Goal: Task Accomplishment & Management: Manage account settings

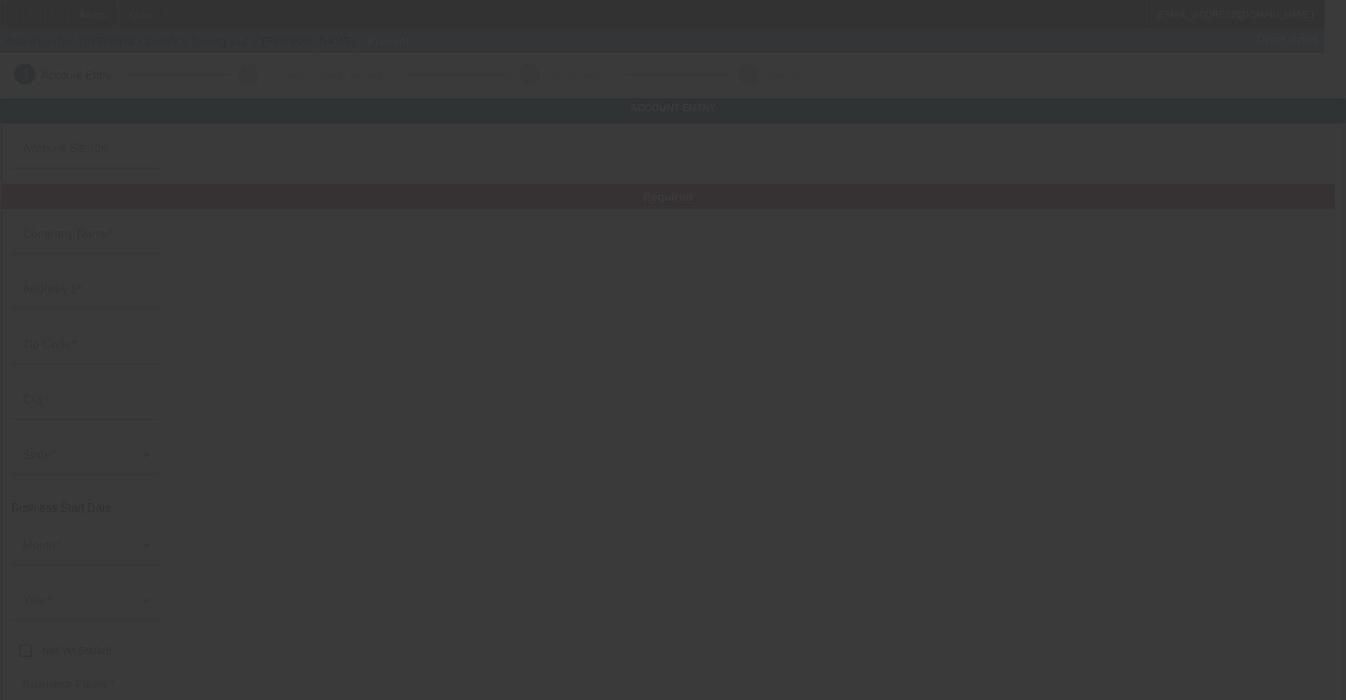
type input "Dually's Towing LLC"
type input "[STREET_ADDRESS]"
type input "48126"
type input "Dearborn"
type input "[PHONE_NUMBER]"
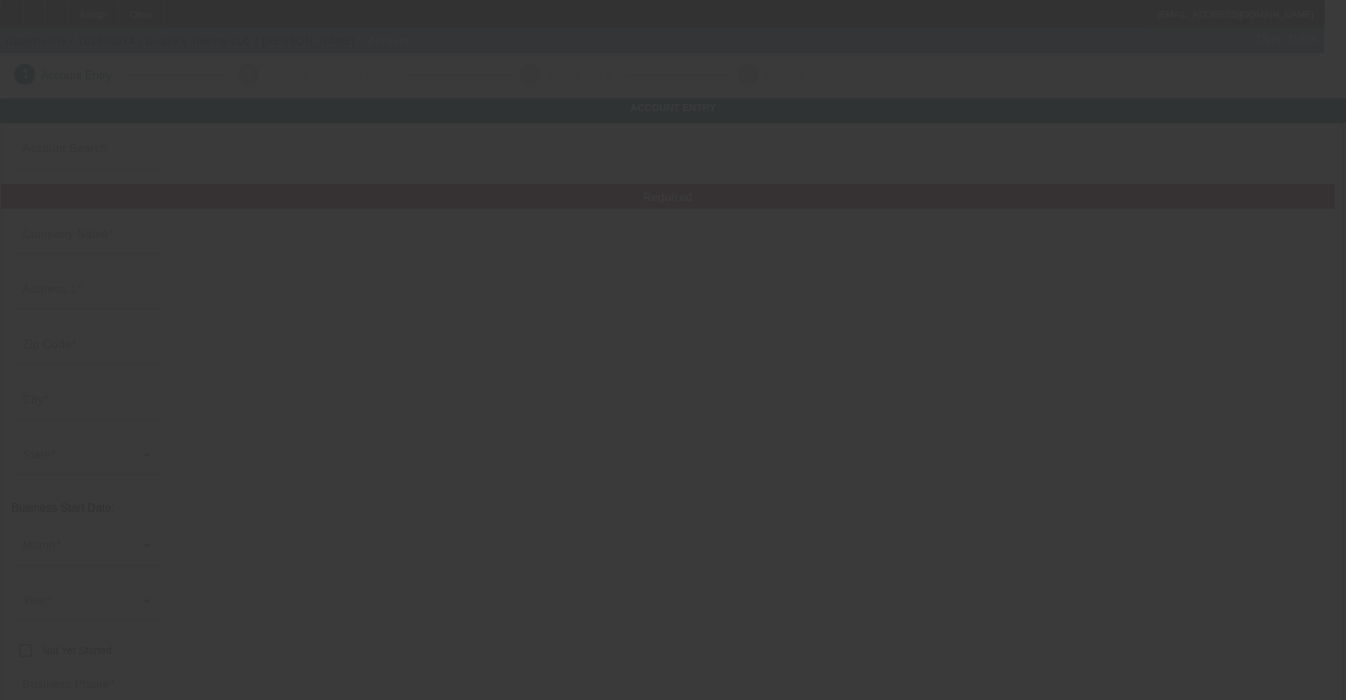
type input "[EMAIL_ADDRESS][DOMAIN_NAME]"
type input "[PERSON_NAME]"
type input "[US_EMPLOYER_IDENTIFICATION_NUMBER]"
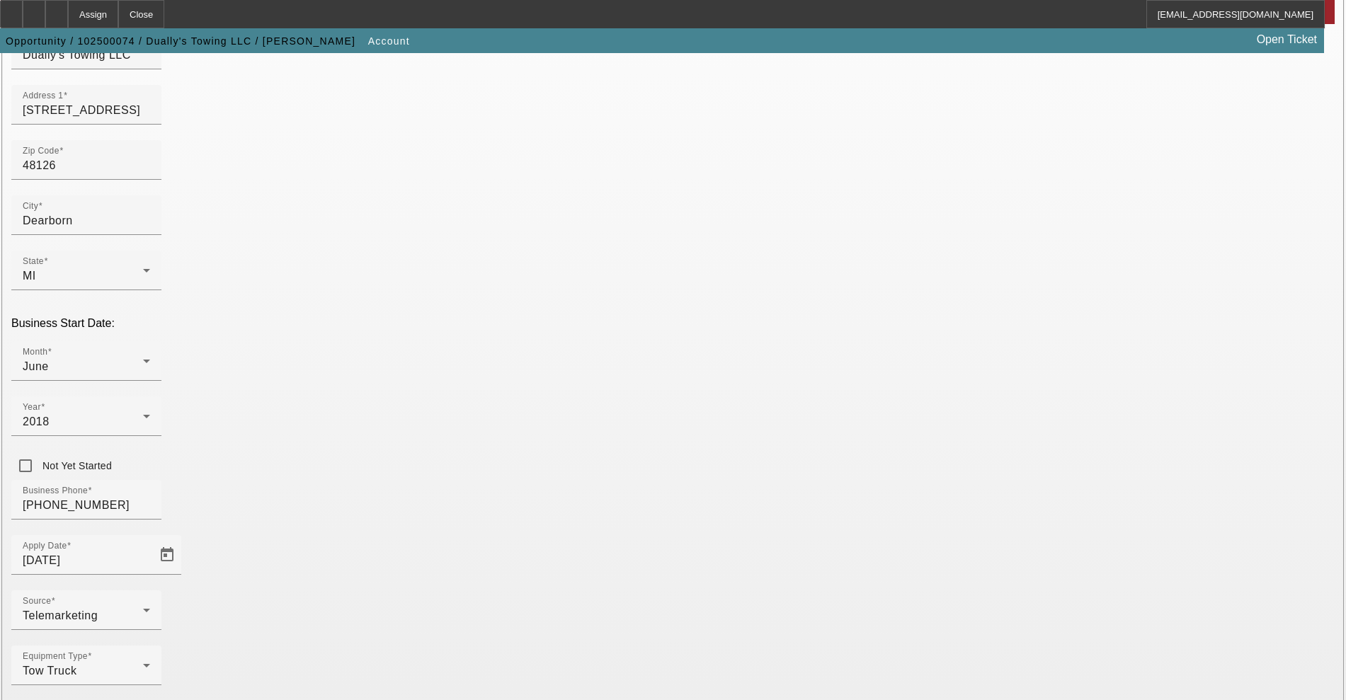
scroll to position [193, 0]
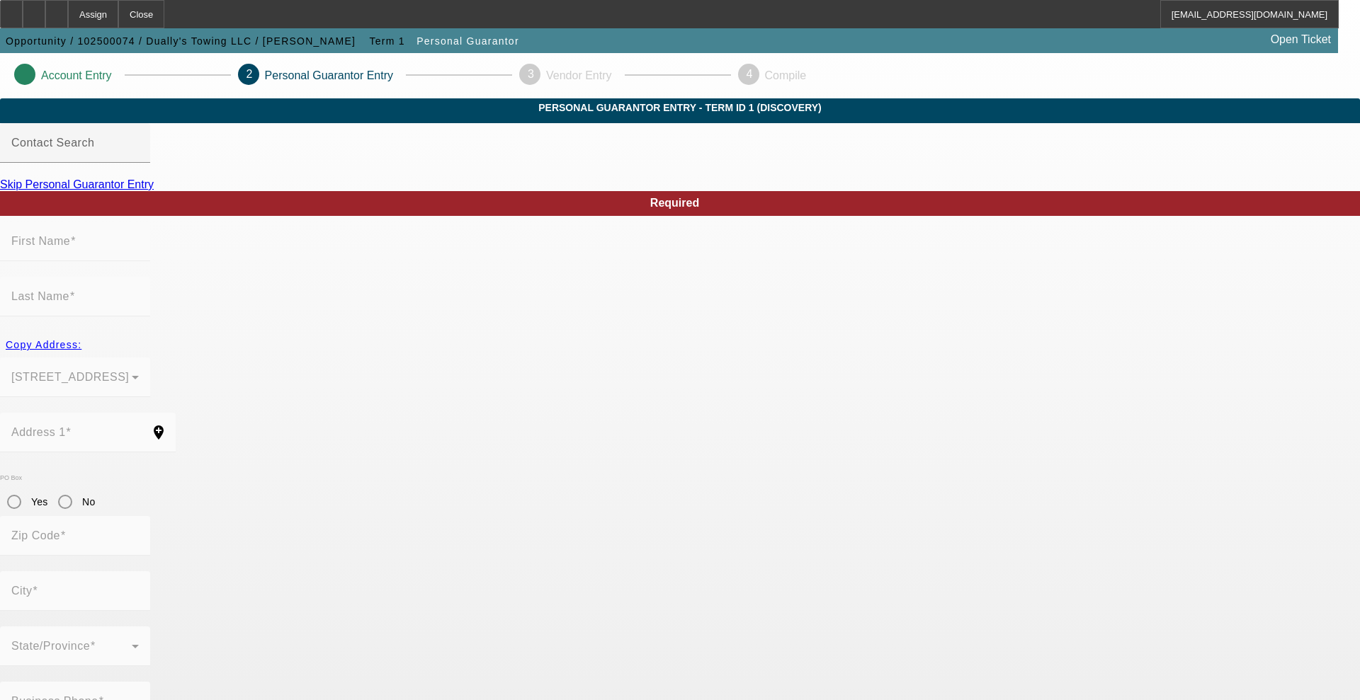
click at [150, 178] on div at bounding box center [75, 171] width 150 height 16
click at [154, 191] on link "Skip Personal Guarantor Entry" at bounding box center [77, 184] width 154 height 12
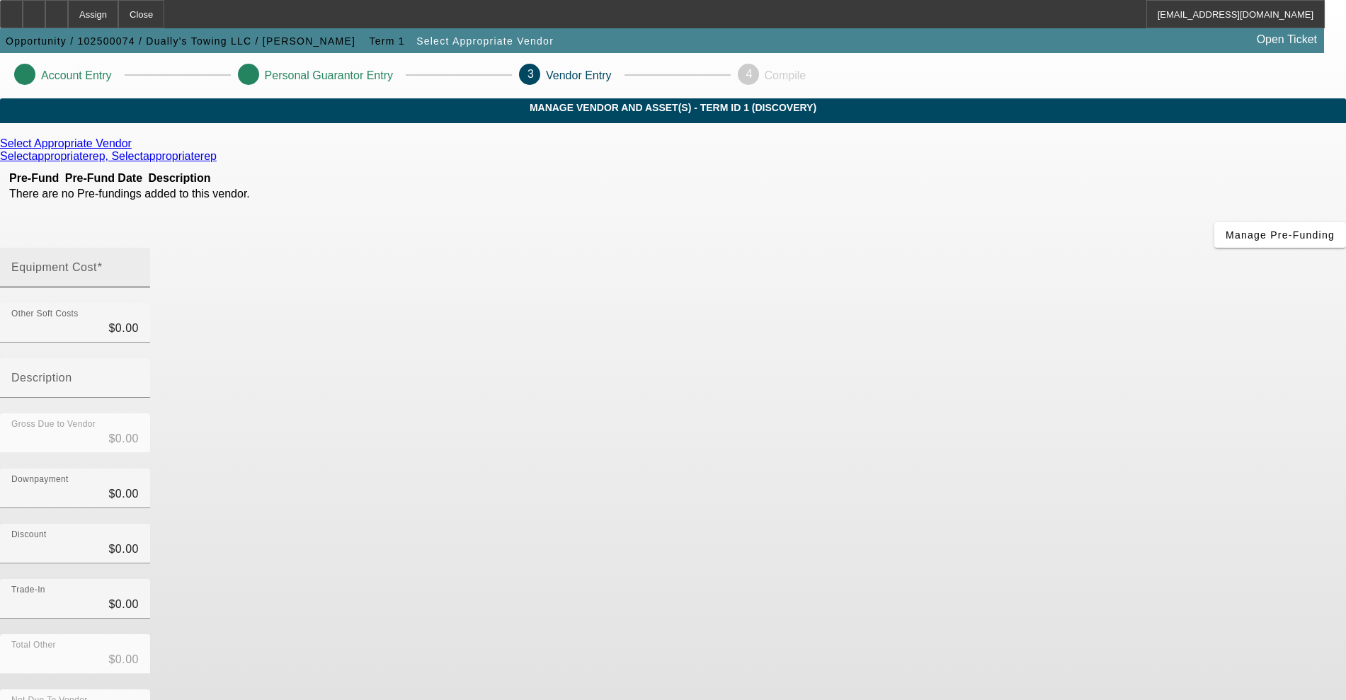
click at [97, 261] on mat-label "Equipment Cost" at bounding box center [54, 267] width 86 height 12
click at [139, 265] on input "Equipment Cost" at bounding box center [74, 273] width 127 height 17
type input "2"
type input "$2.00"
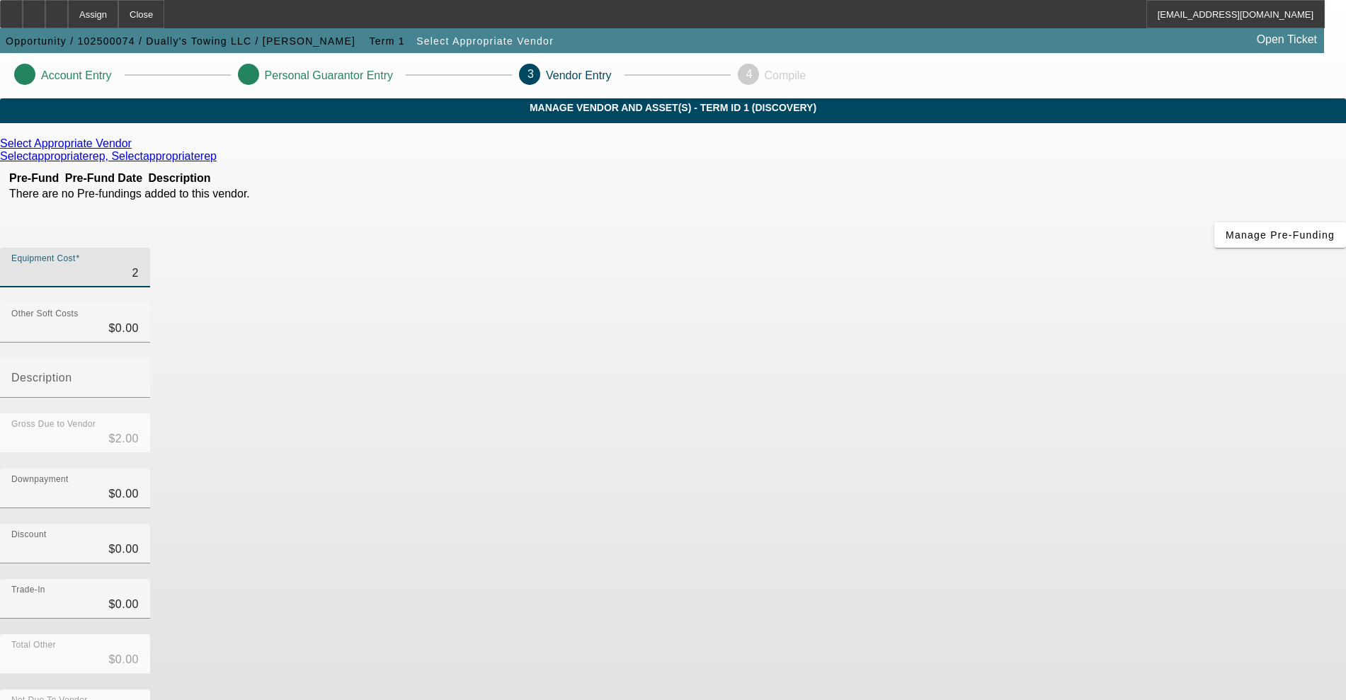
type input "25"
type input "$25.00"
type input "250"
type input "$250.00"
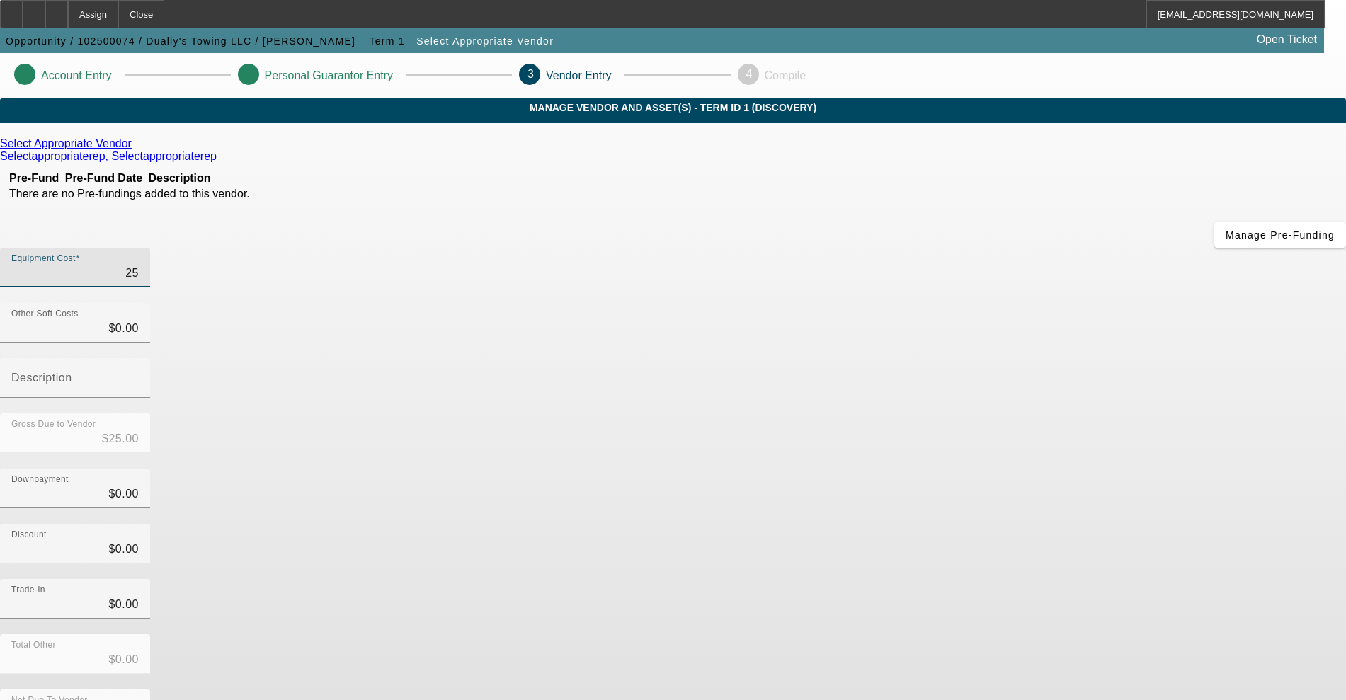
type input "$250.00"
type input "2500"
type input "$2,500.00"
type input "25000"
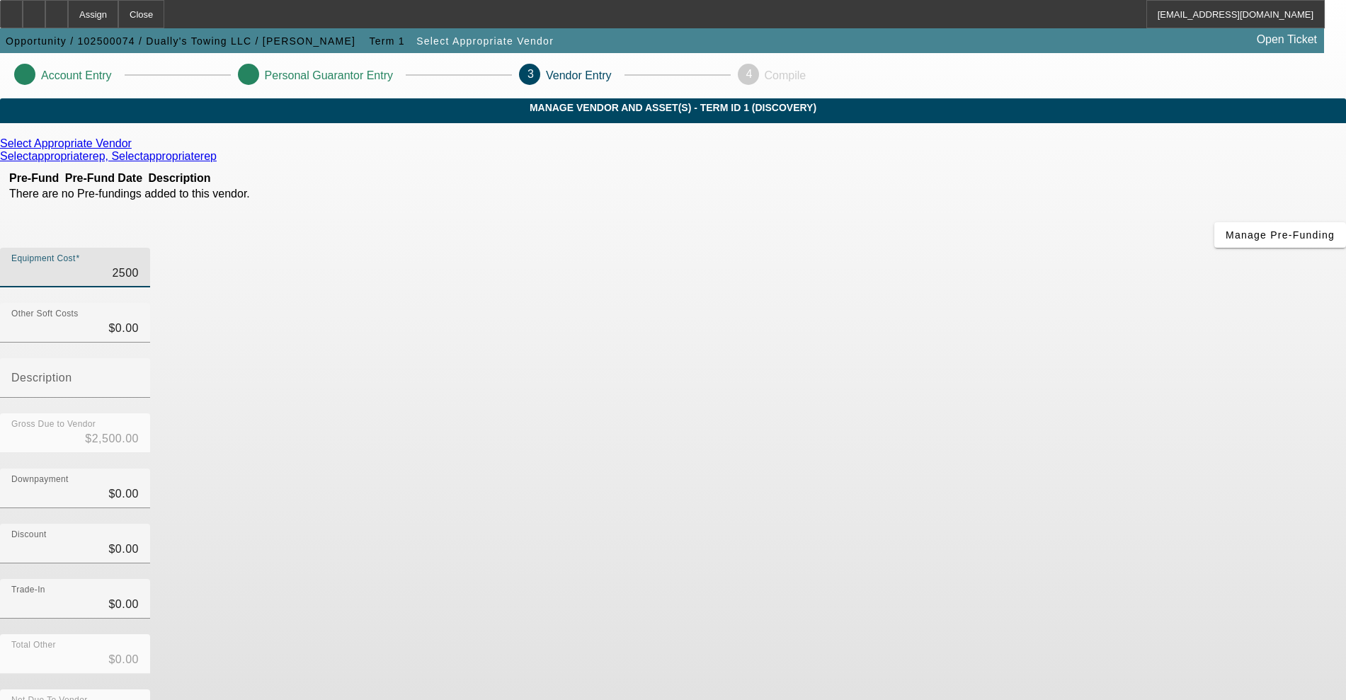
type input "$25,000.00"
type input "250000"
type input "$250,000.00"
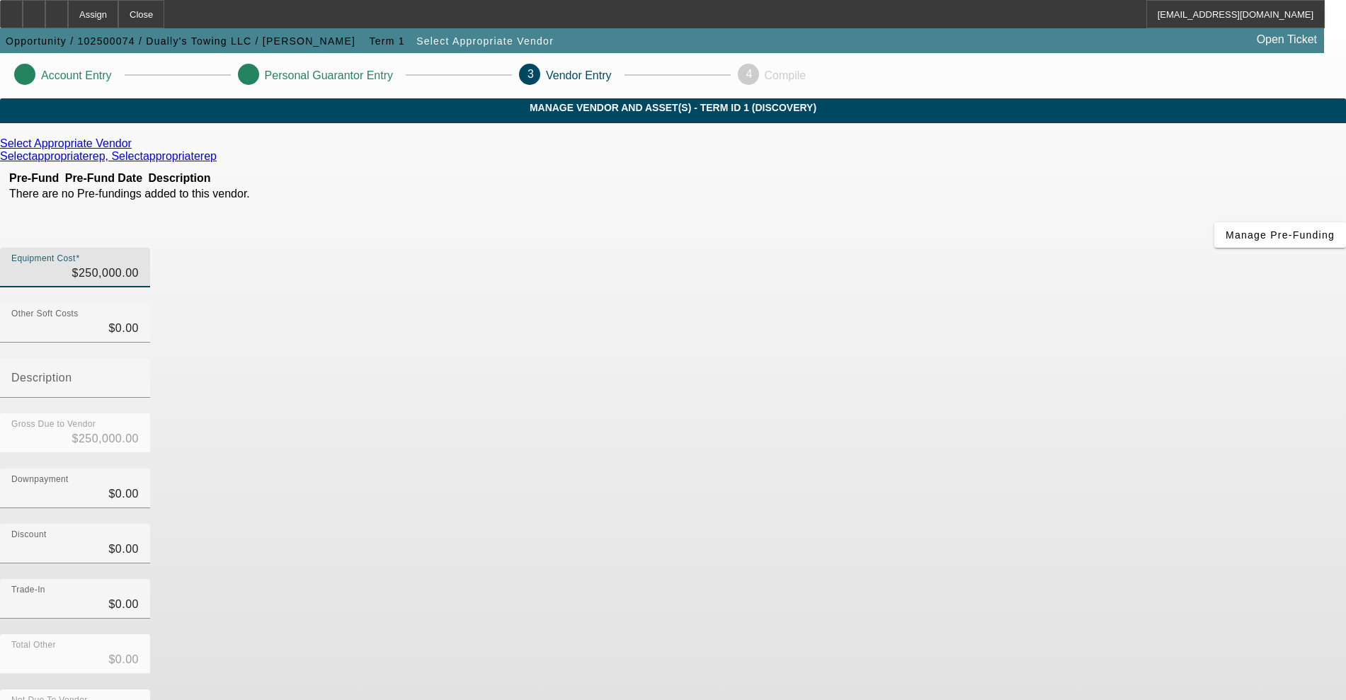
click at [1028, 469] on div "Downpayment $0.00" at bounding box center [673, 496] width 1346 height 55
drag, startPoint x: 766, startPoint y: 186, endPoint x: 972, endPoint y: 203, distance: 206.8
click at [972, 248] on div "Equipment Cost 250000" at bounding box center [673, 275] width 1346 height 55
type input "2"
type input "$2.00"
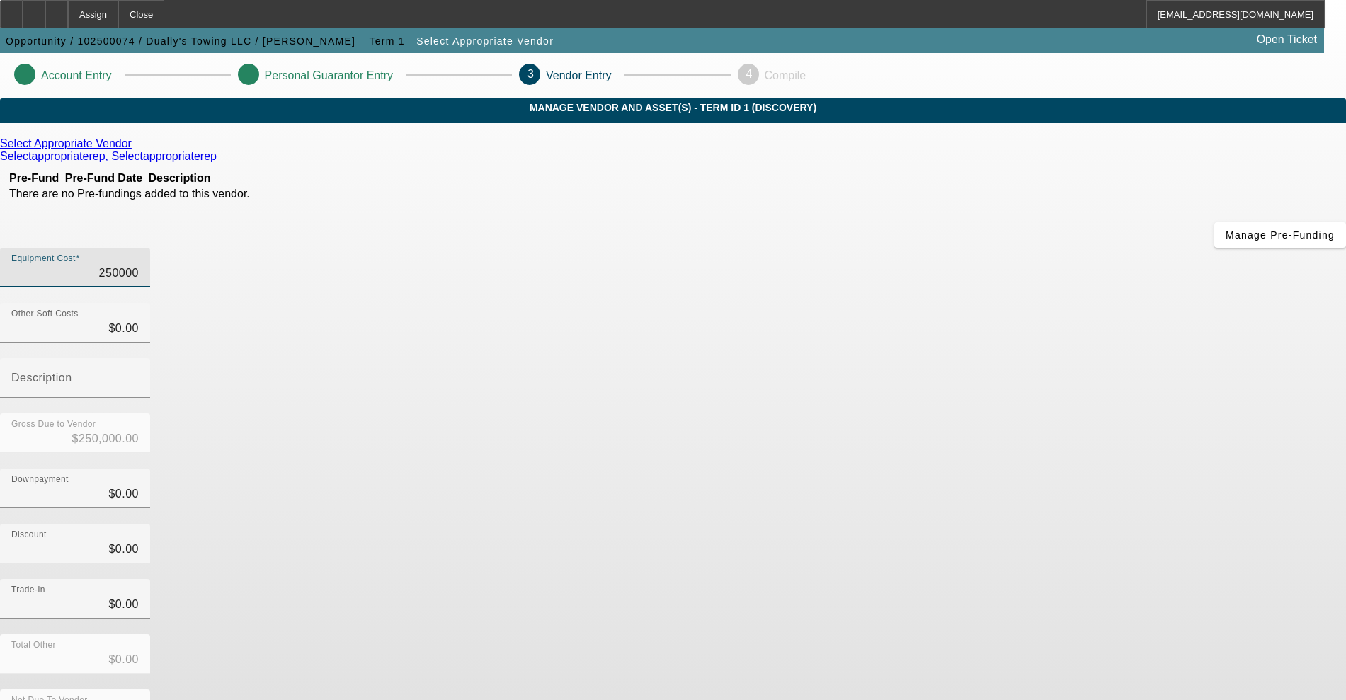
type input "$2.00"
type input "25"
type input "$25.00"
type input "250"
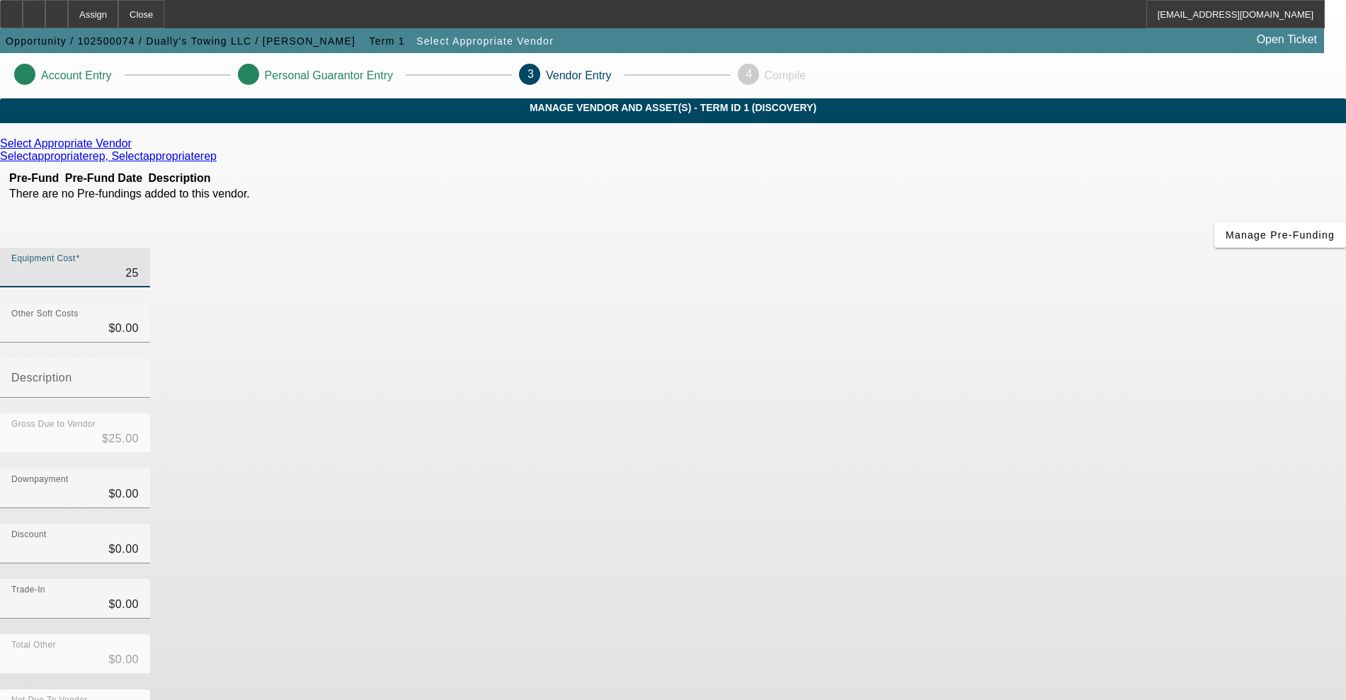
type input "$250.00"
type input "2500"
type input "$2,500.00"
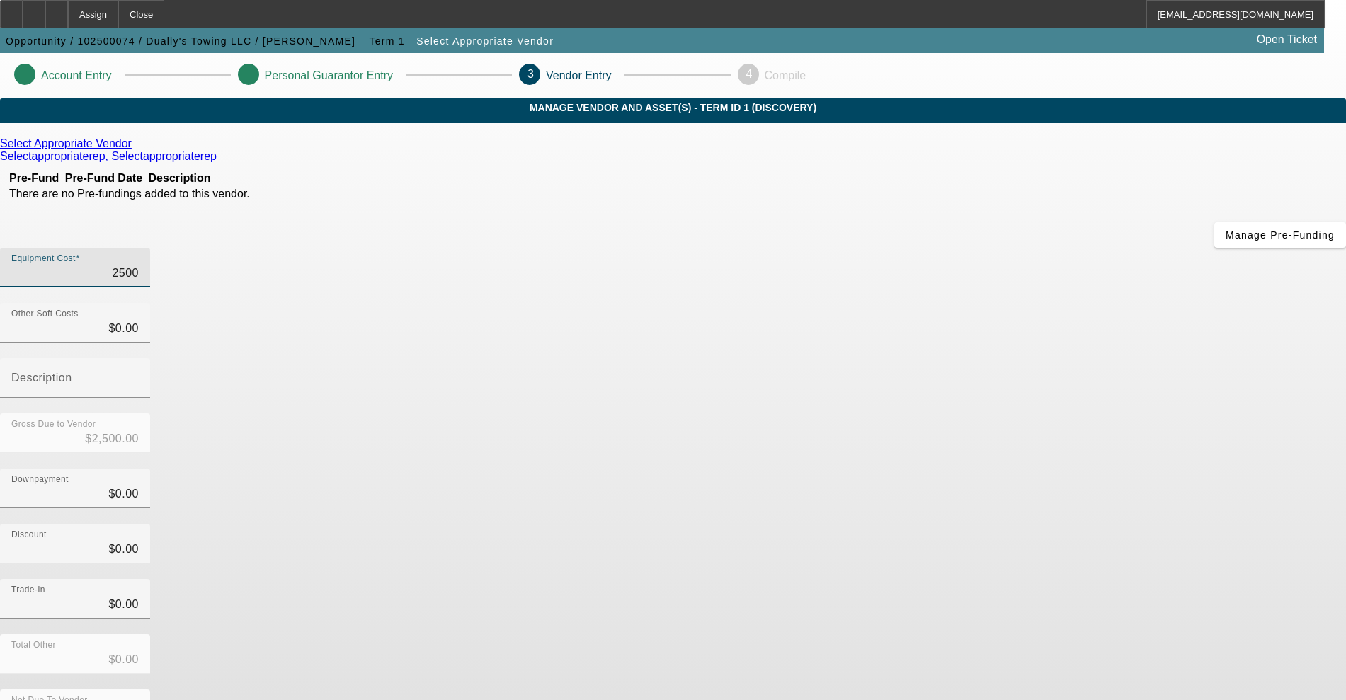
type input "25000"
type input "$25,000.00"
drag, startPoint x: 985, startPoint y: 328, endPoint x: 933, endPoint y: 318, distance: 53.3
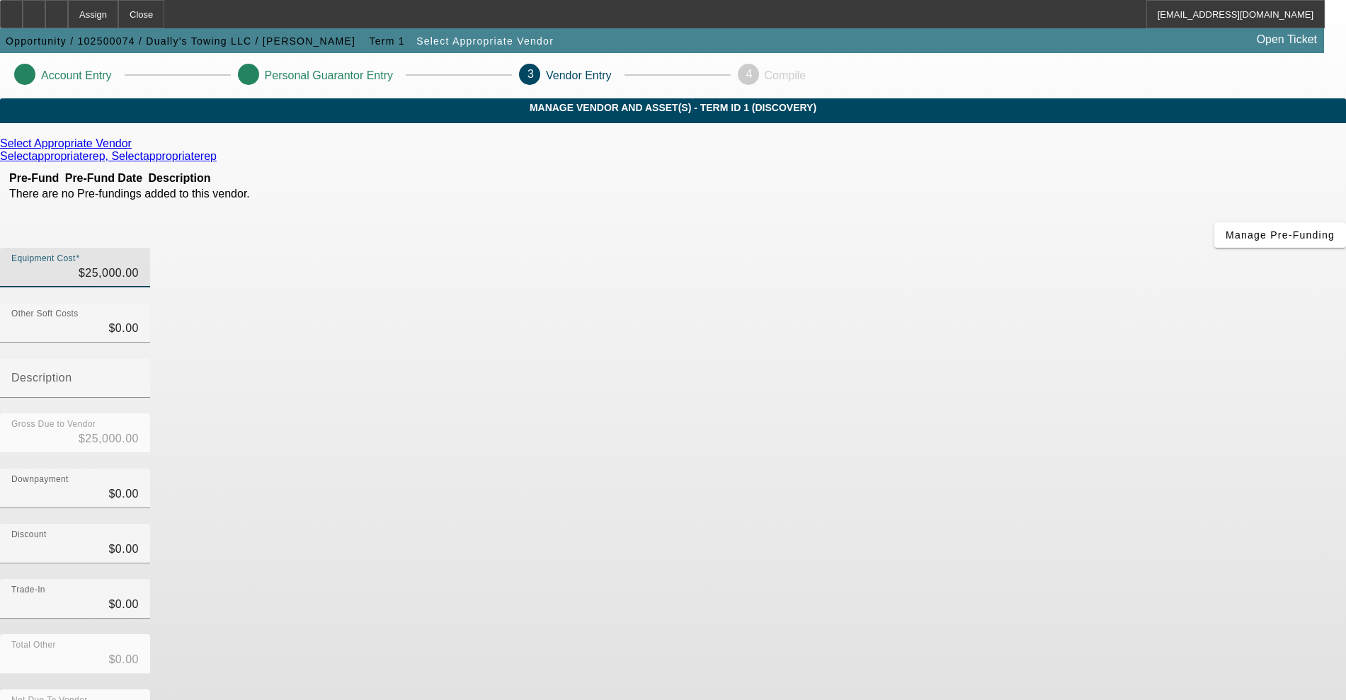
click at [977, 469] on div "Downpayment $0.00" at bounding box center [673, 496] width 1346 height 55
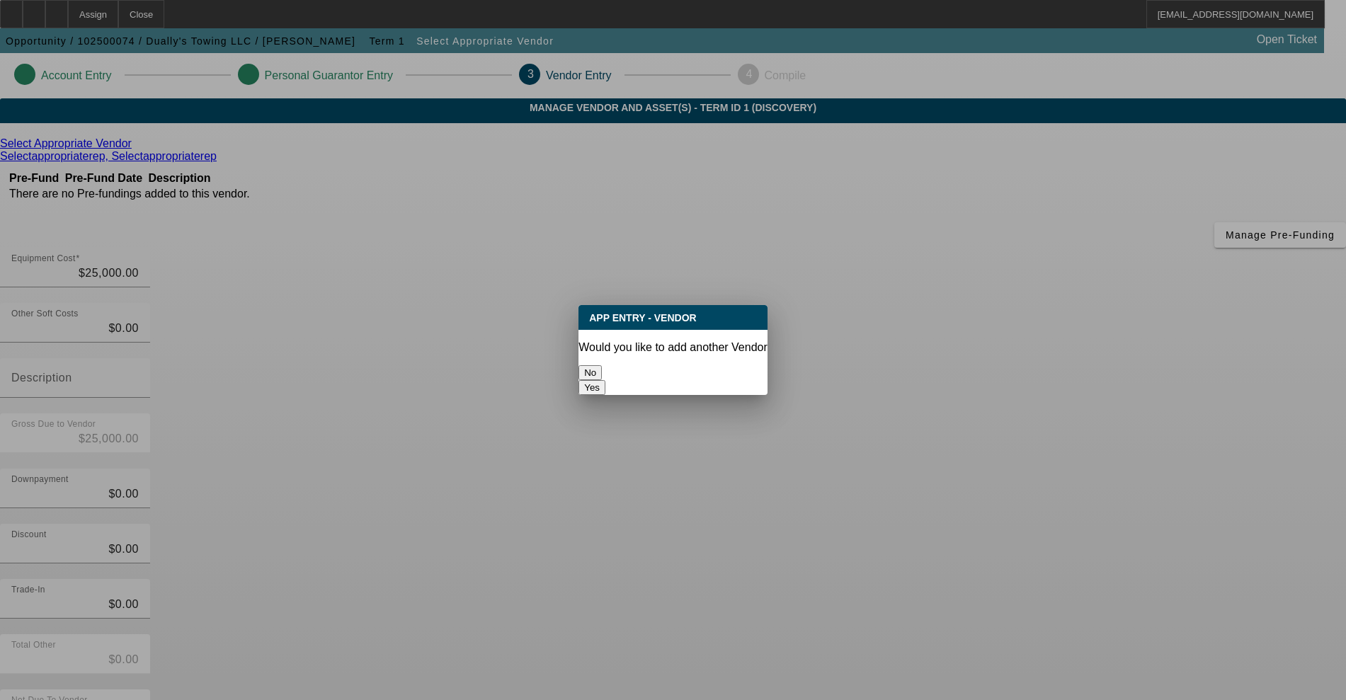
click at [610, 378] on div "No" at bounding box center [673, 372] width 189 height 15
click at [602, 365] on button "No" at bounding box center [590, 372] width 23 height 15
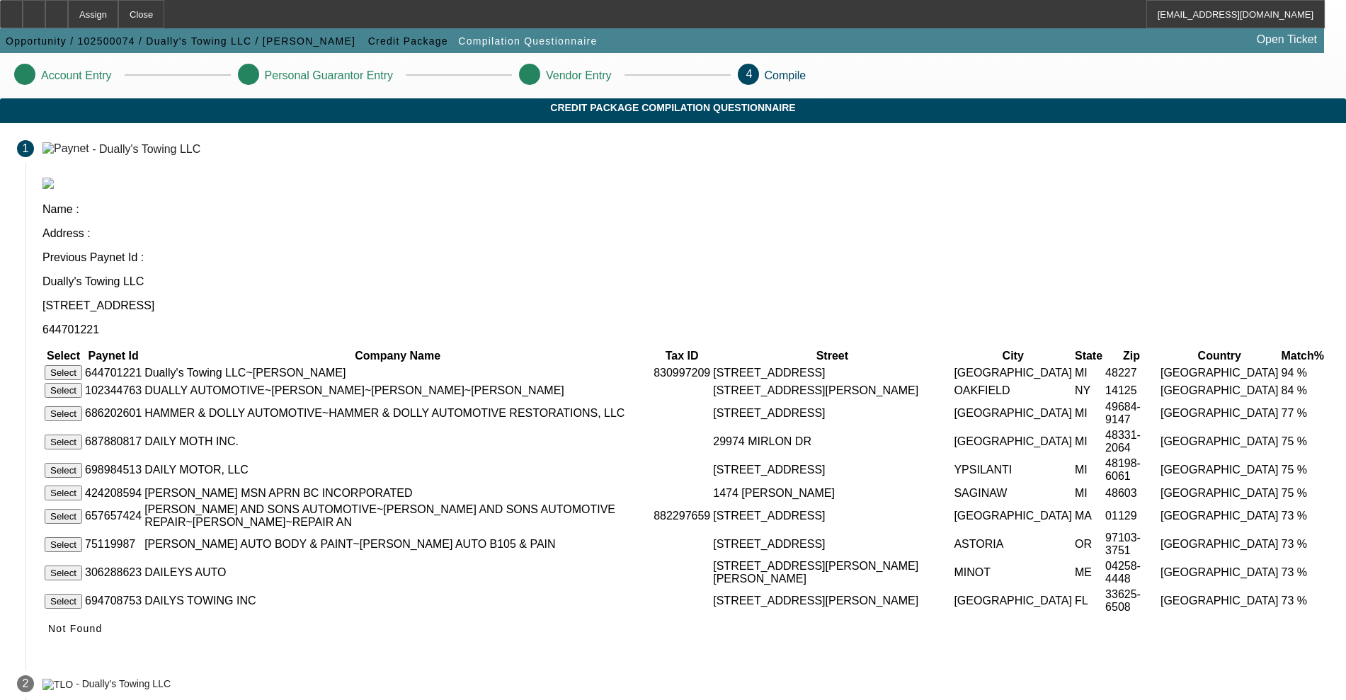
click at [82, 365] on button "Select" at bounding box center [64, 372] width 38 height 15
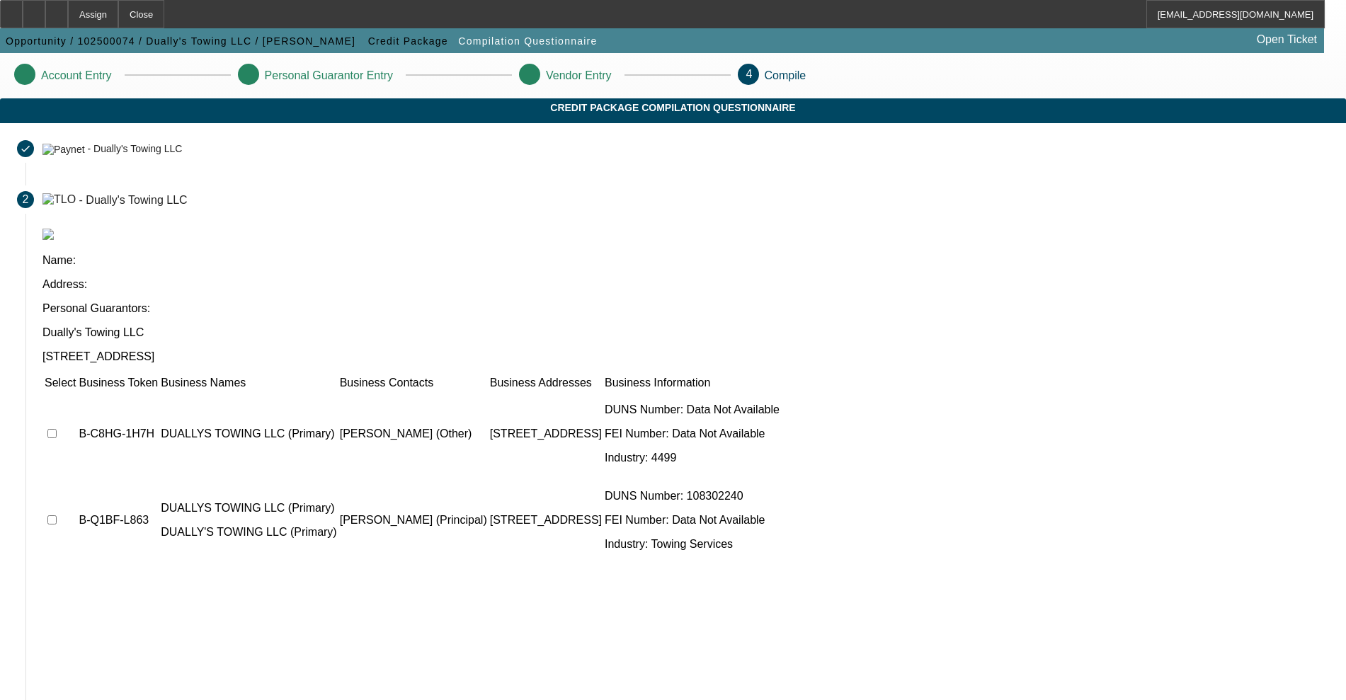
click at [57, 429] on input "checkbox" at bounding box center [51, 433] width 9 height 9
checkbox input "true"
click at [57, 516] on input "checkbox" at bounding box center [51, 520] width 9 height 9
checkbox input "true"
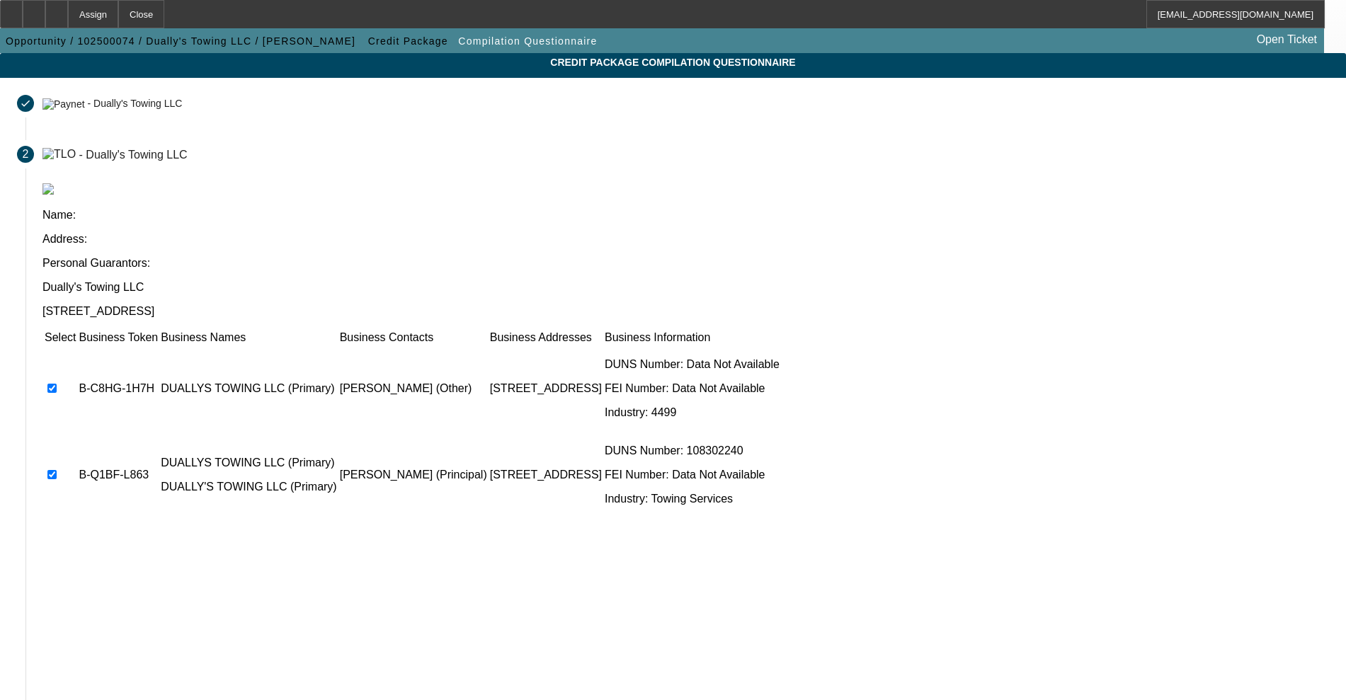
scroll to position [83, 0]
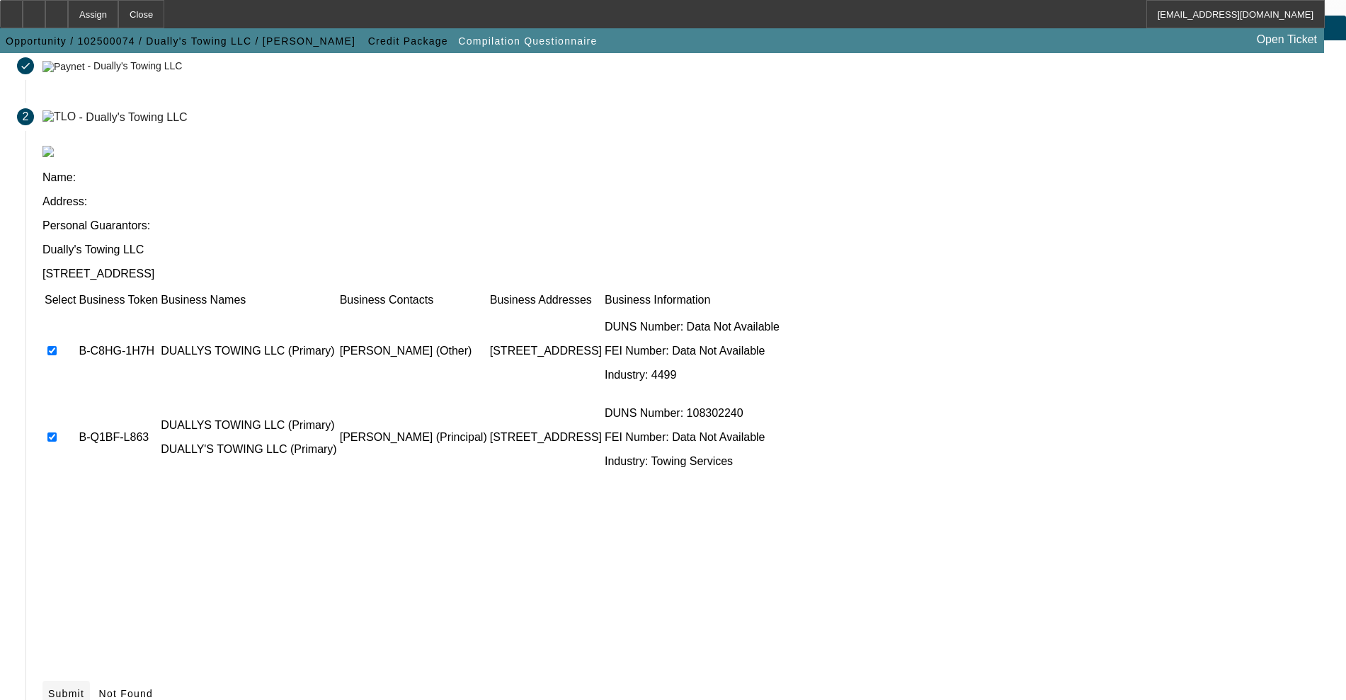
click at [84, 688] on span "Submit" at bounding box center [66, 693] width 36 height 11
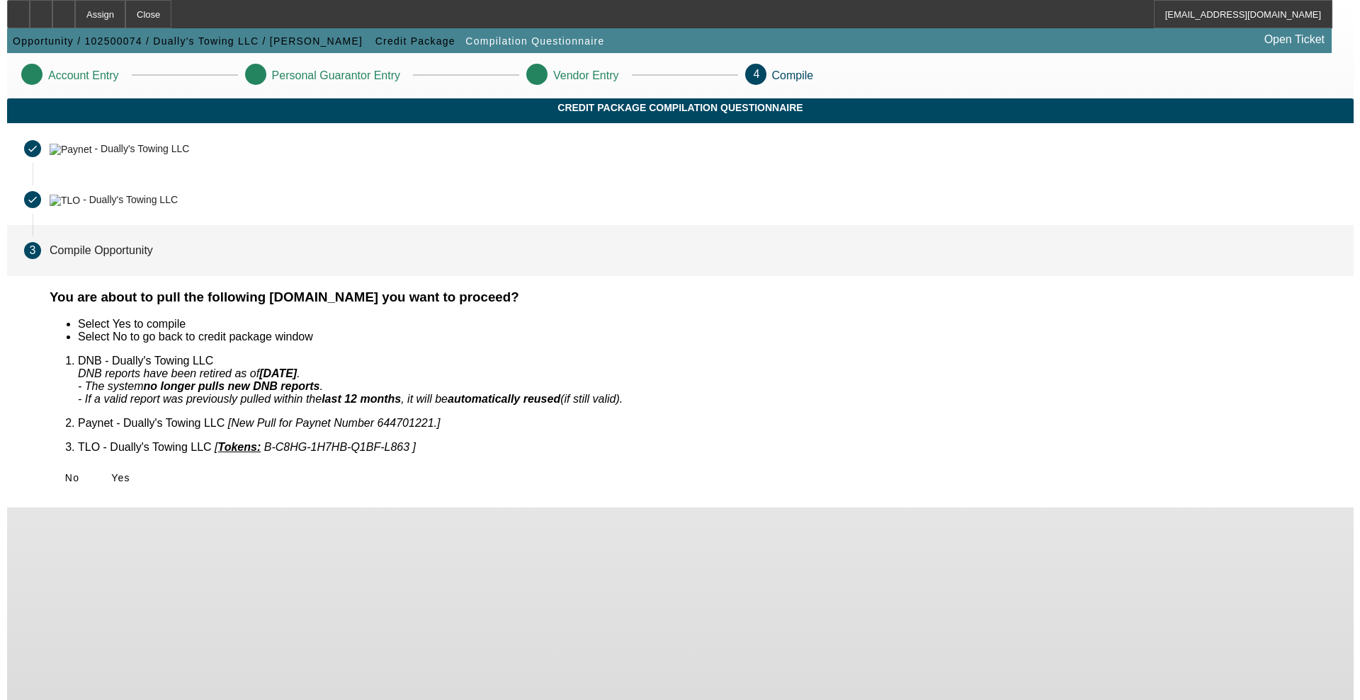
scroll to position [0, 0]
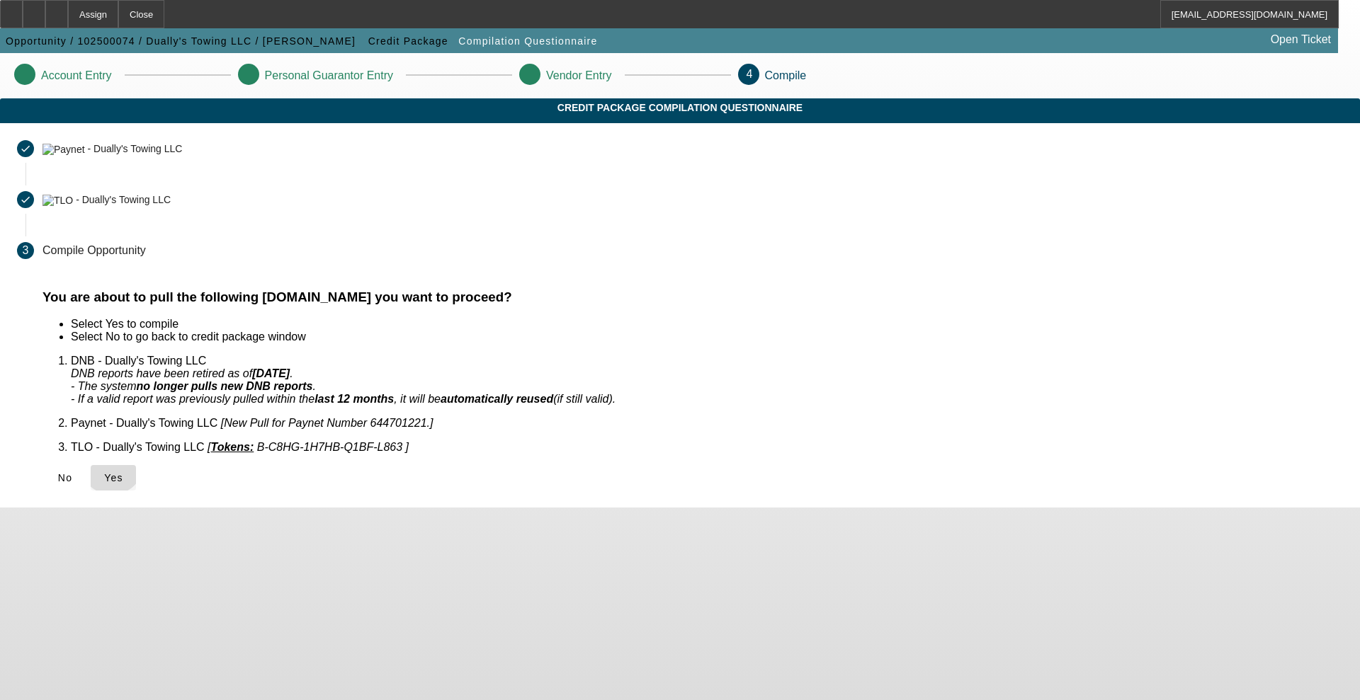
click at [136, 461] on span at bounding box center [113, 478] width 45 height 34
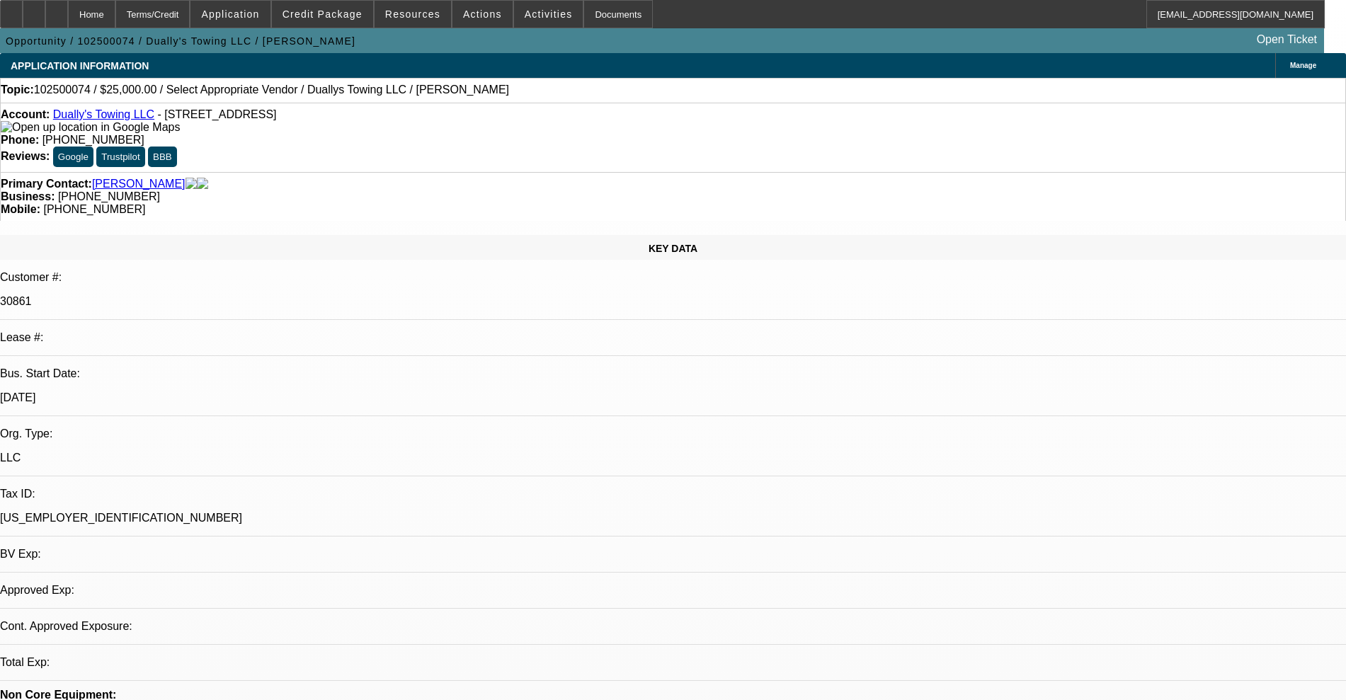
select select "0"
select select "2"
select select "0.1"
select select "4"
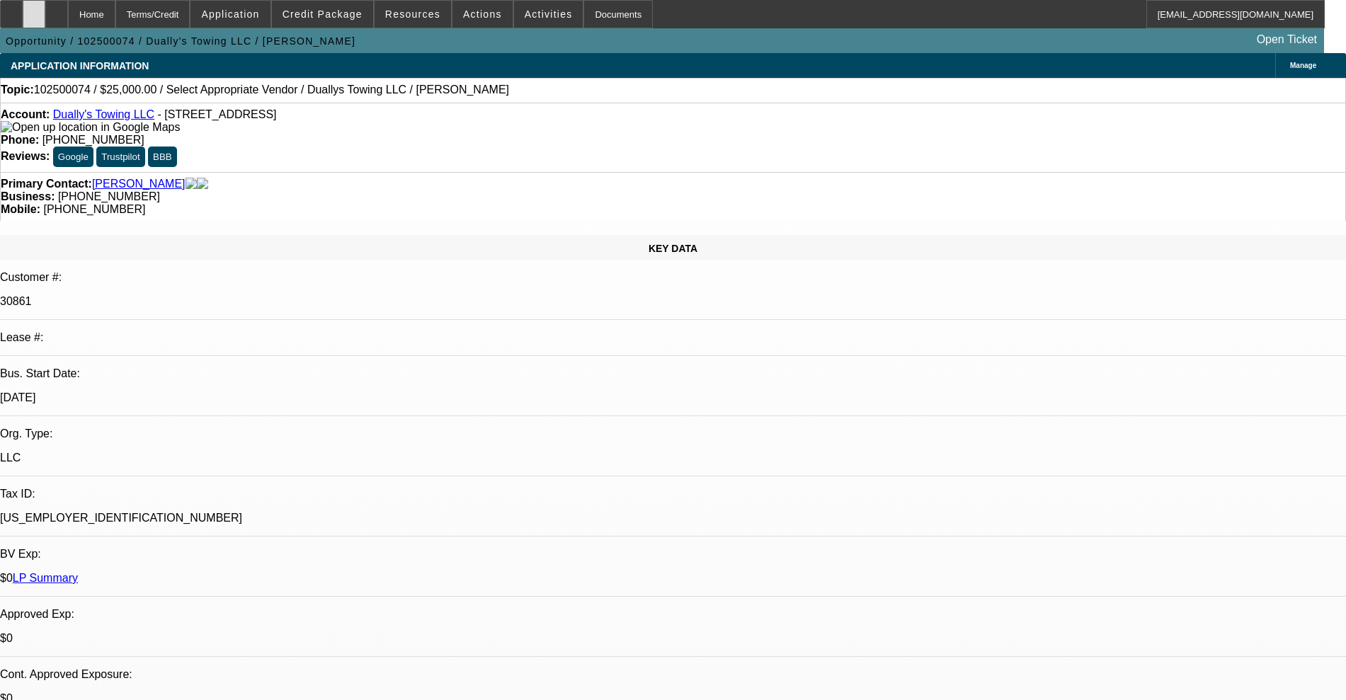
click at [45, 8] on div at bounding box center [34, 14] width 23 height 28
click at [481, 18] on span "Actions" at bounding box center [482, 13] width 39 height 11
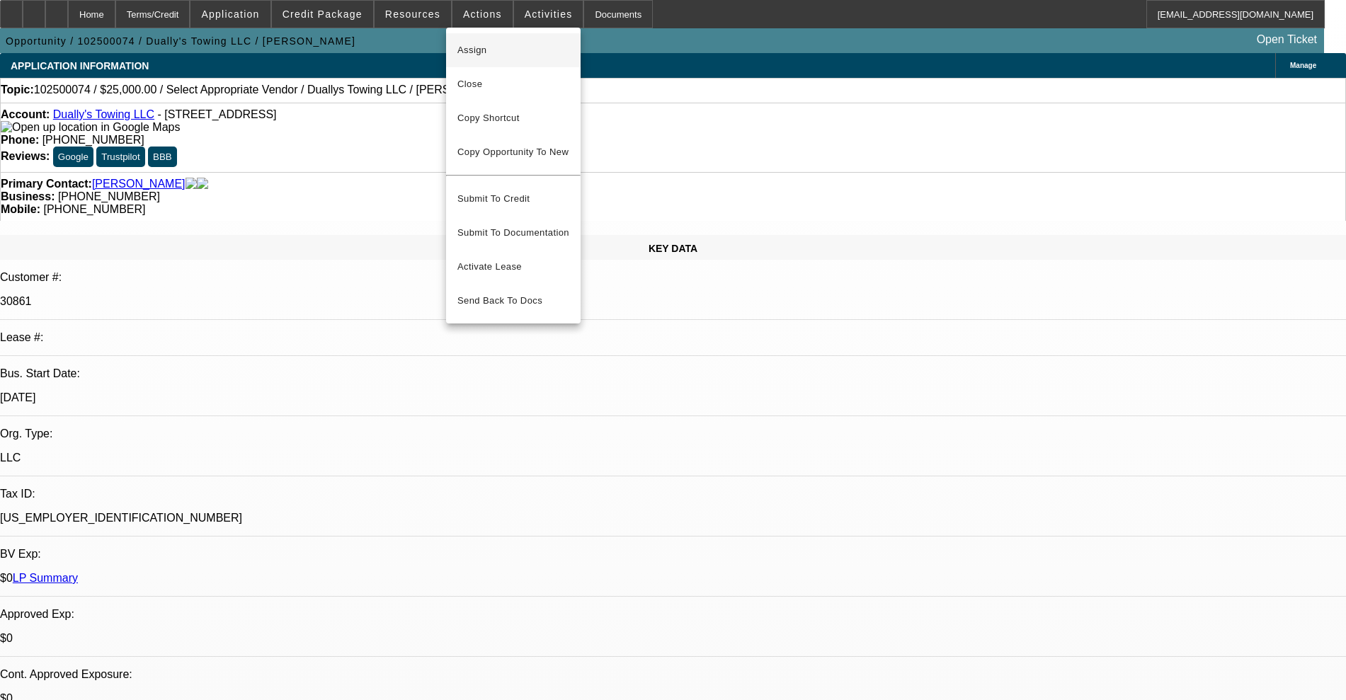
click at [472, 50] on span "Assign" at bounding box center [514, 50] width 112 height 17
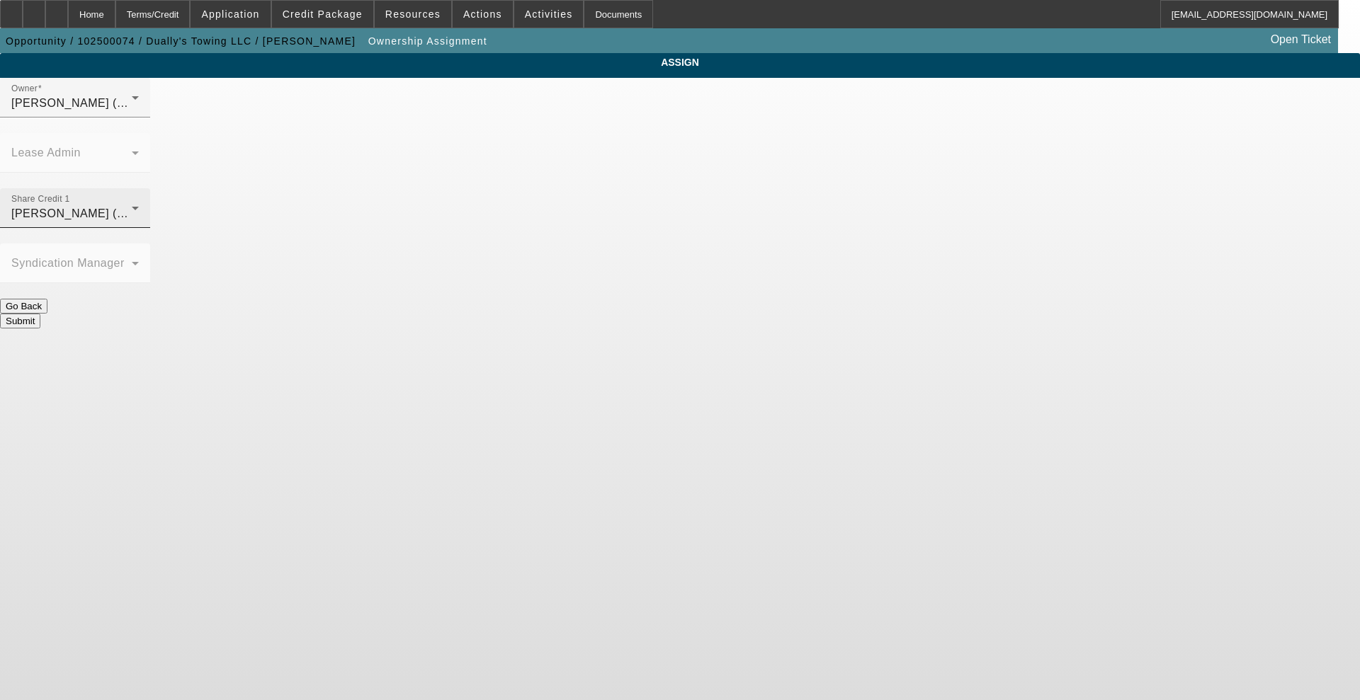
click at [70, 195] on mat-label "Share Credit 1" at bounding box center [40, 199] width 59 height 9
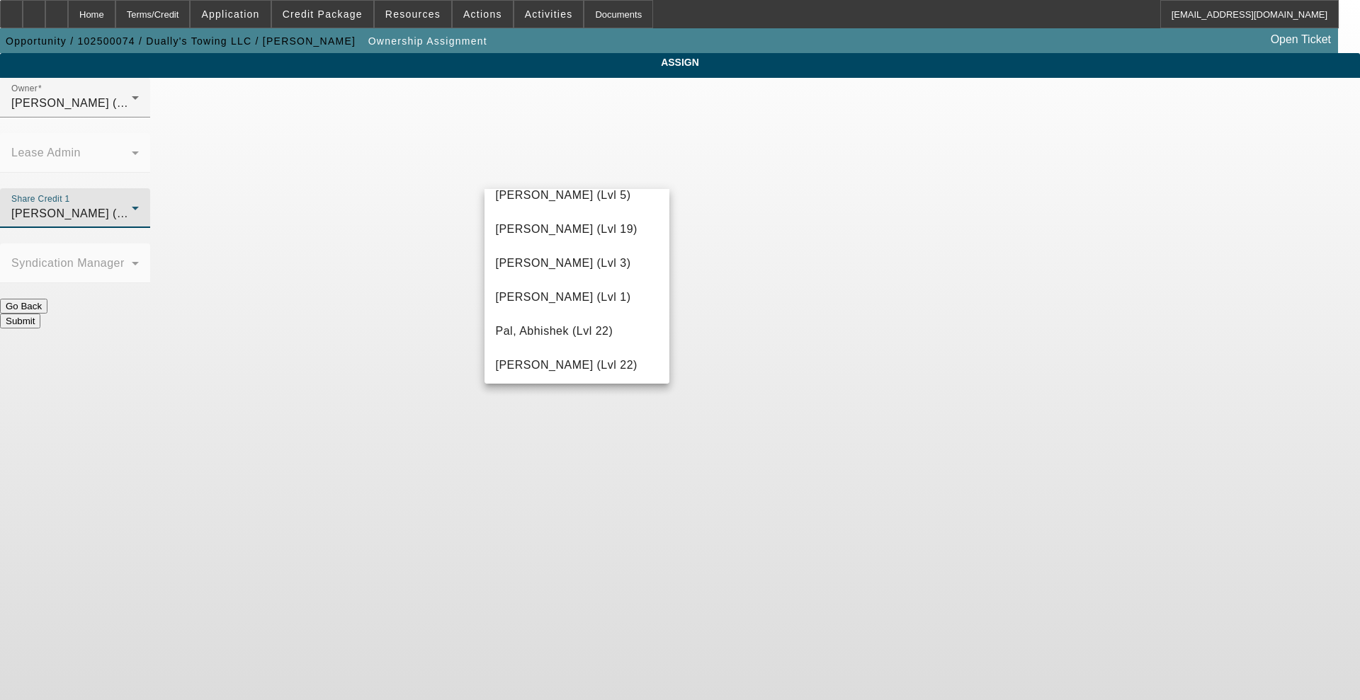
scroll to position [1417, 0]
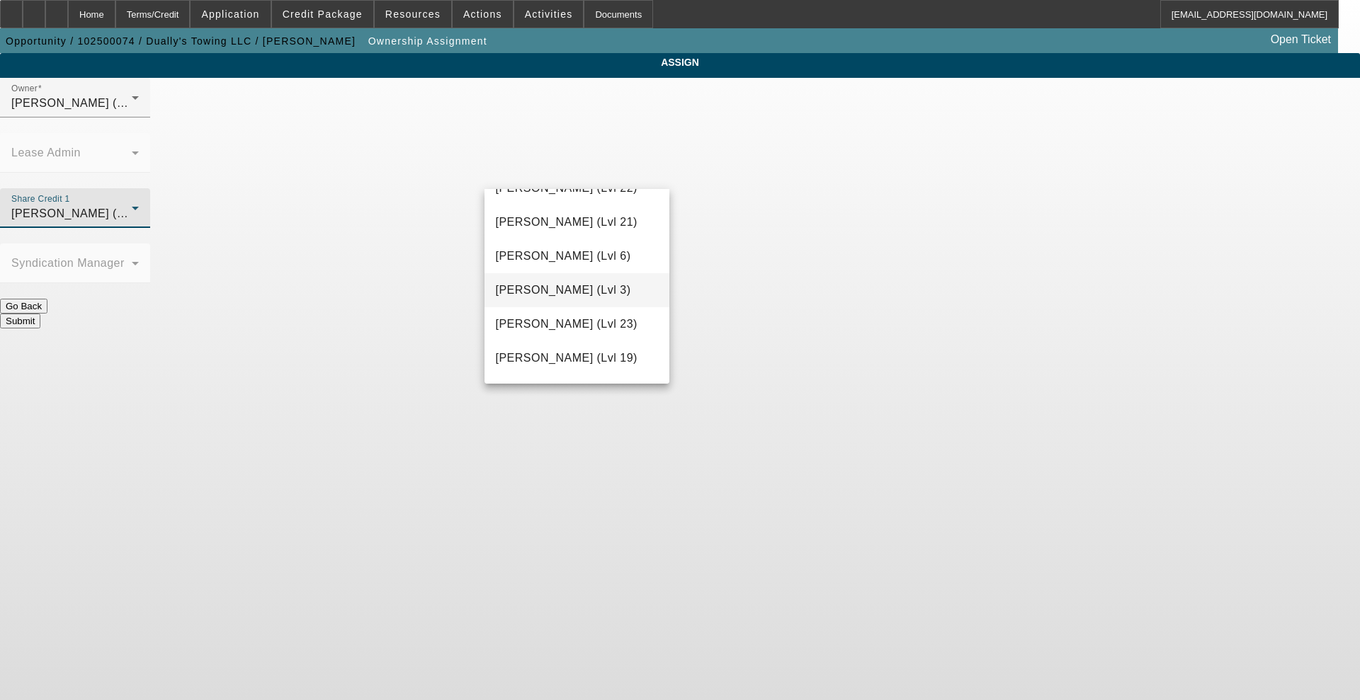
click at [555, 299] on span "[PERSON_NAME] (Lvl 3)" at bounding box center [563, 290] width 135 height 17
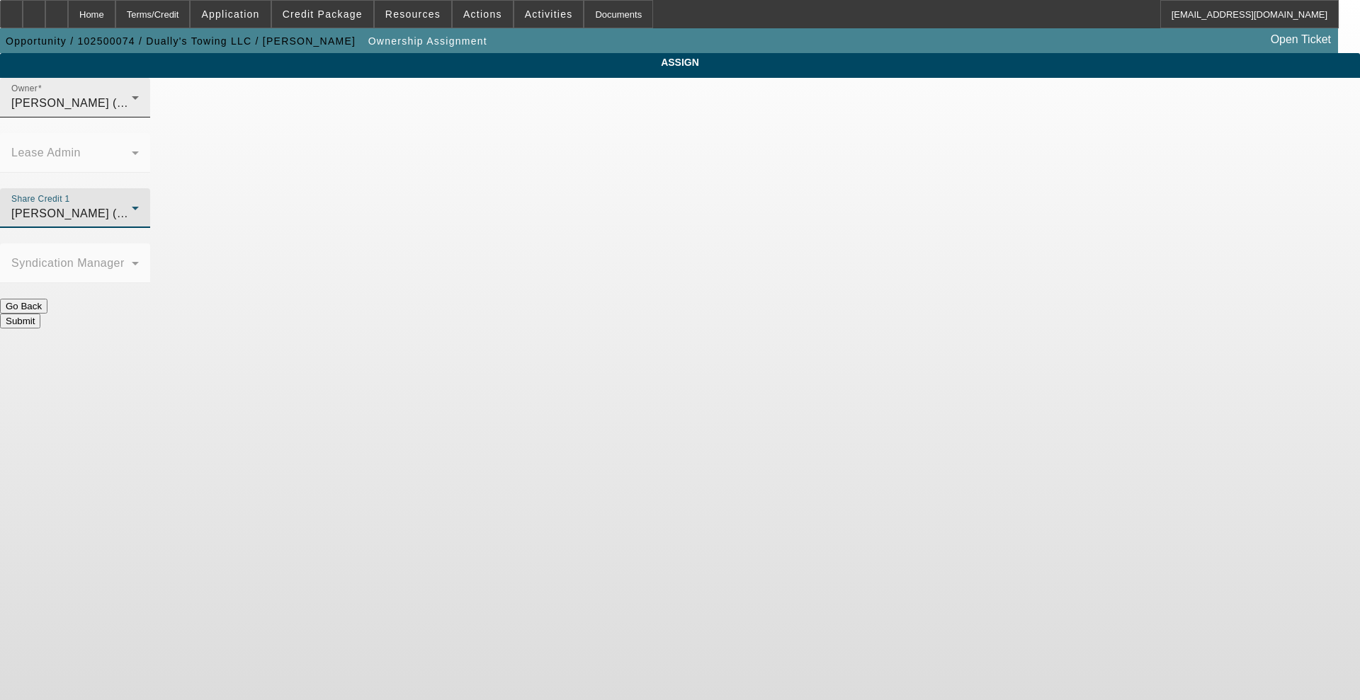
click at [132, 110] on div "[PERSON_NAME] (Lvl 3)" at bounding box center [71, 103] width 120 height 17
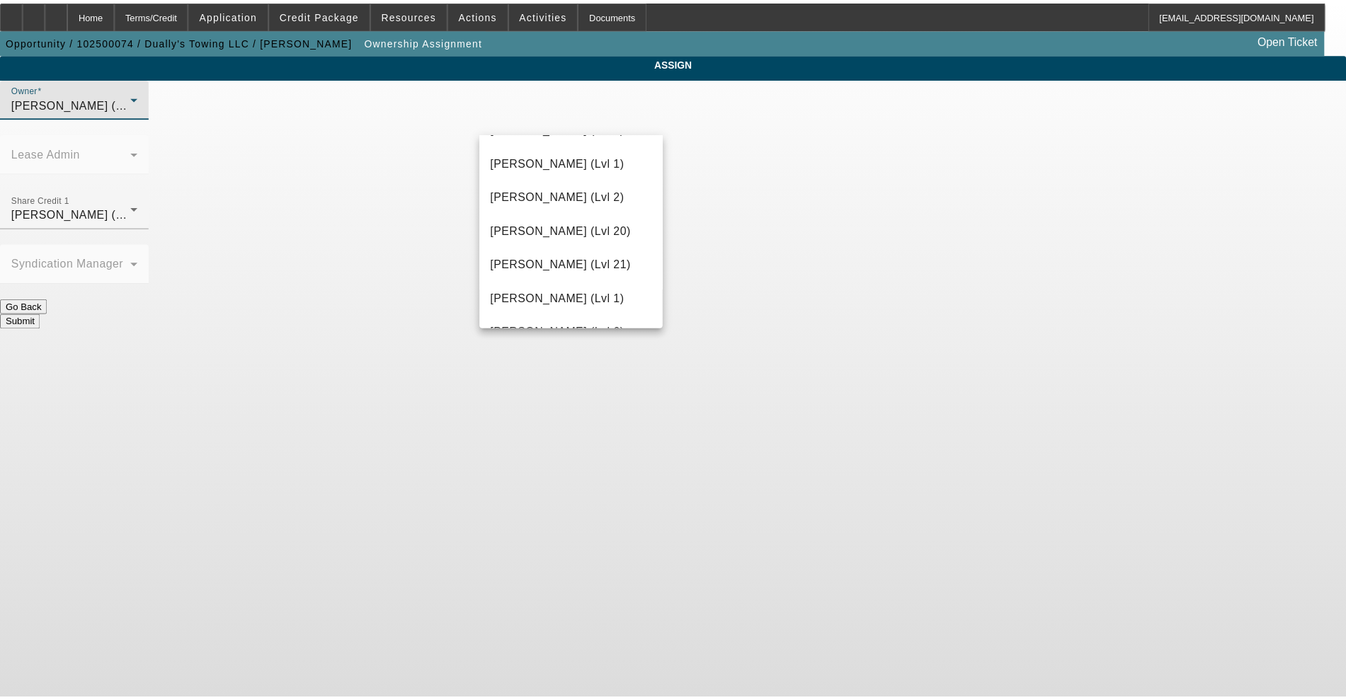
scroll to position [483, 0]
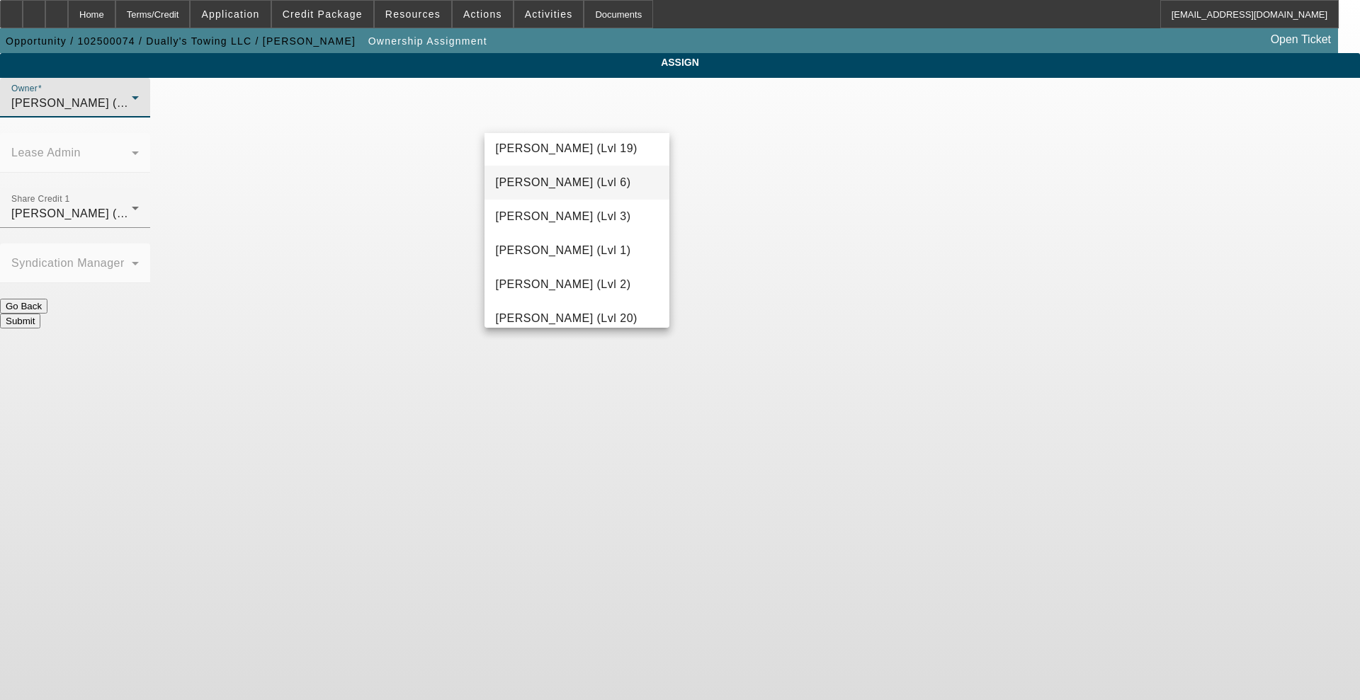
click at [557, 183] on span "[PERSON_NAME] (Lvl 6)" at bounding box center [563, 182] width 135 height 17
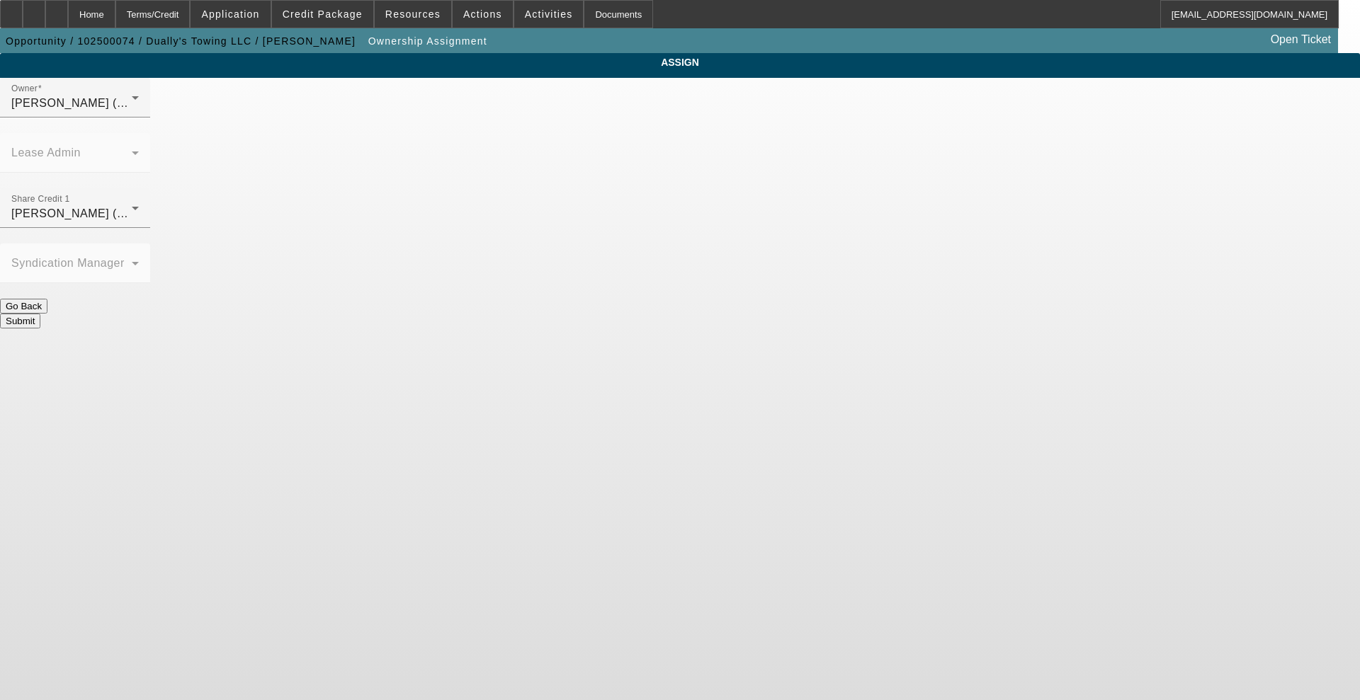
click at [40, 314] on button "Submit" at bounding box center [20, 321] width 40 height 15
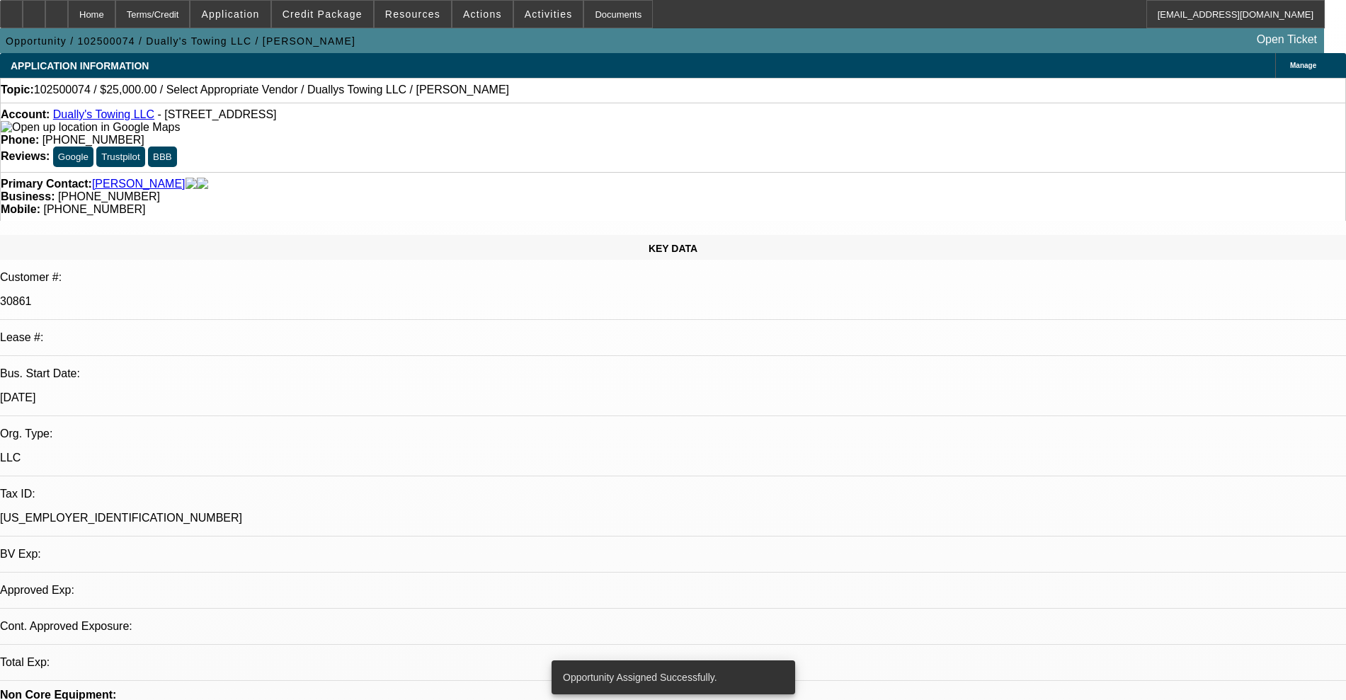
select select "0"
select select "2"
select select "0.1"
select select "4"
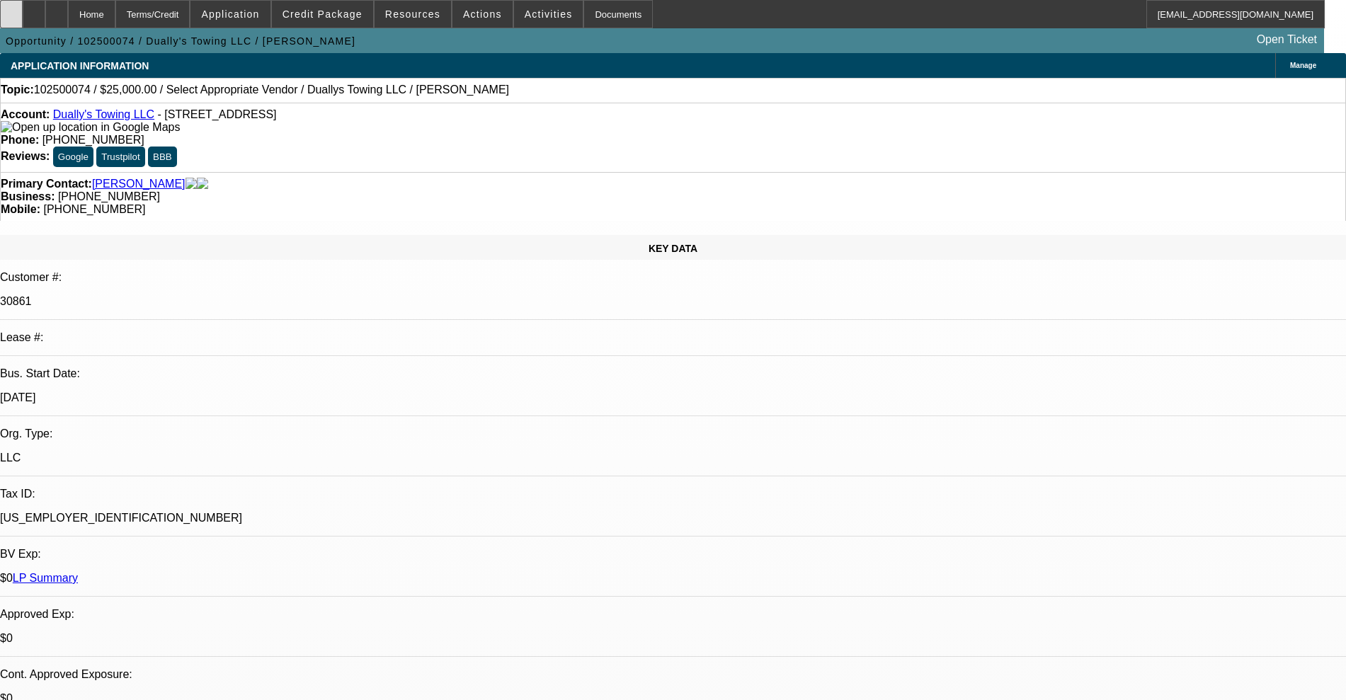
click at [23, 23] on div at bounding box center [11, 14] width 23 height 28
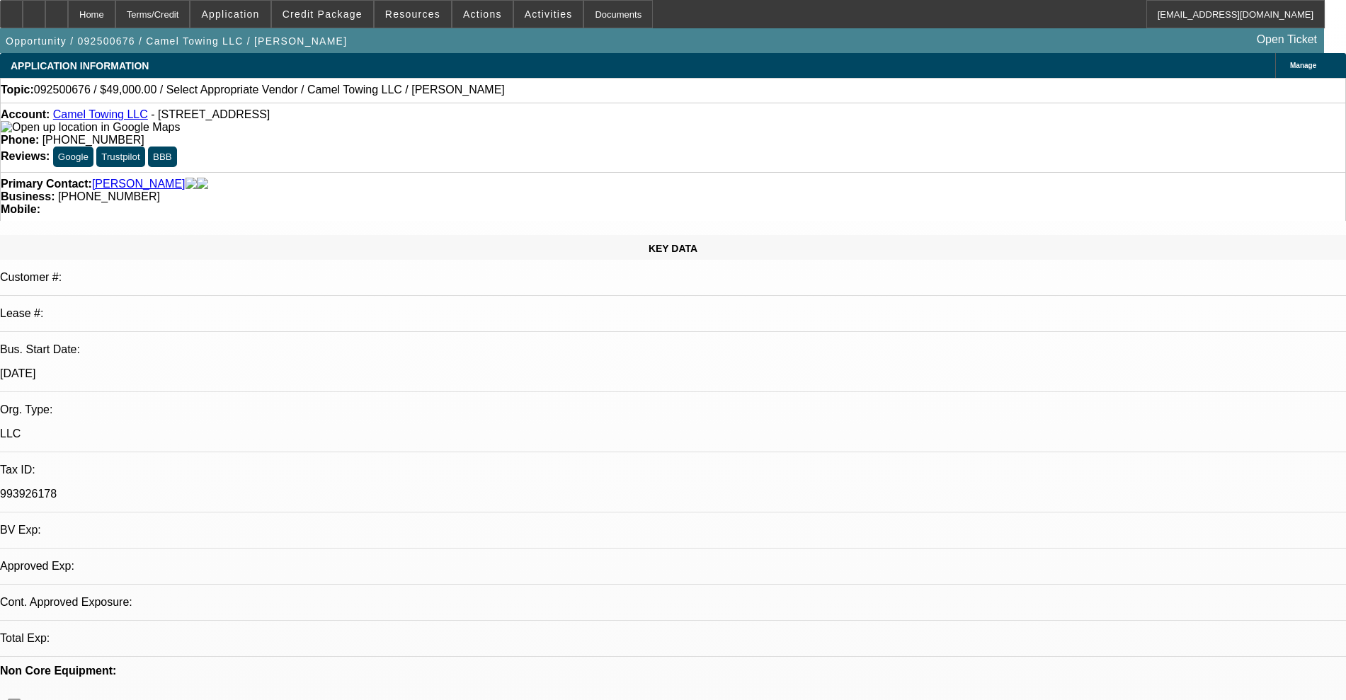
select select "0"
select select "2"
select select "0.1"
select select "4"
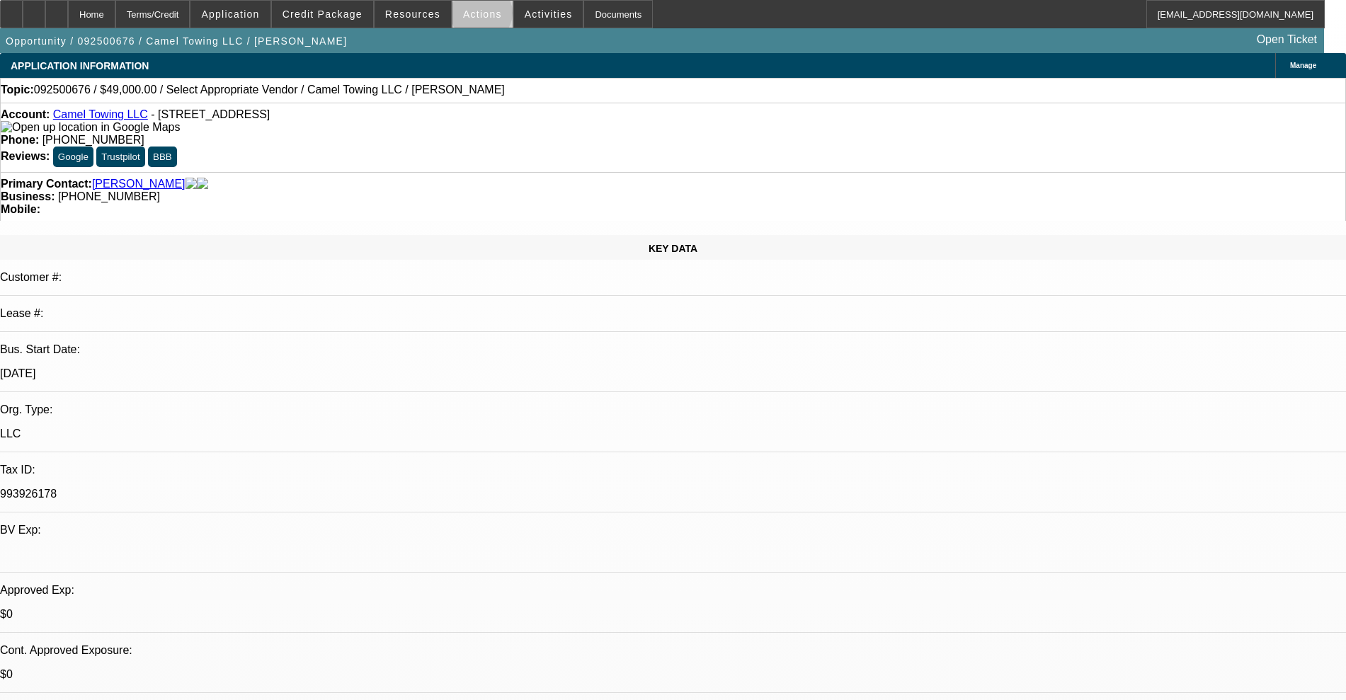
click at [475, 16] on span "Actions" at bounding box center [482, 13] width 39 height 11
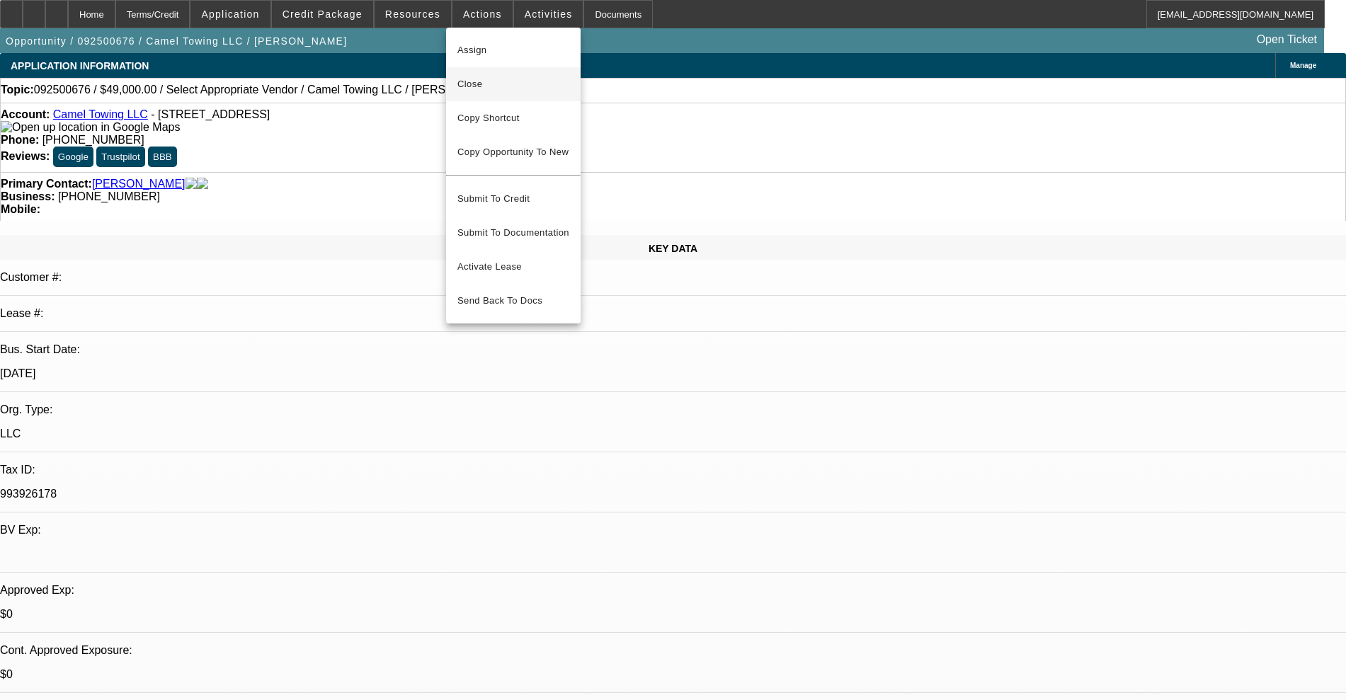
click at [499, 79] on span "Close" at bounding box center [514, 84] width 112 height 17
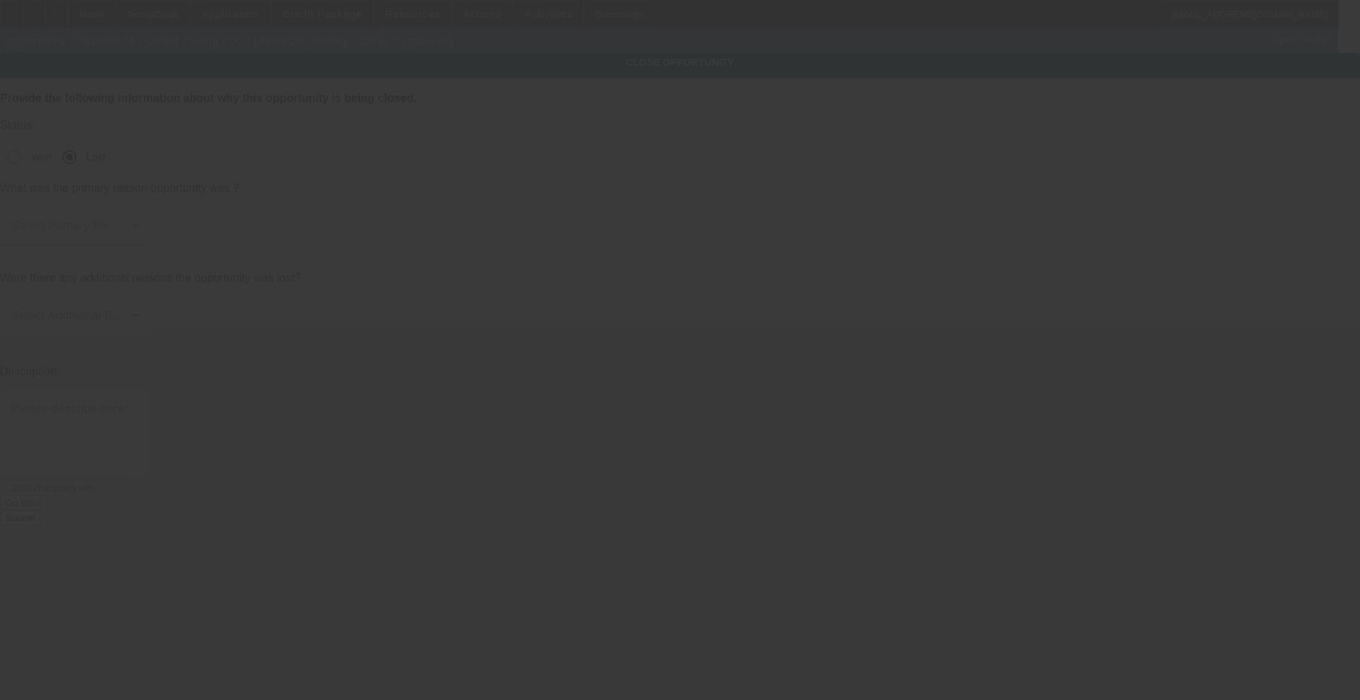
click at [712, 174] on div at bounding box center [680, 350] width 1360 height 700
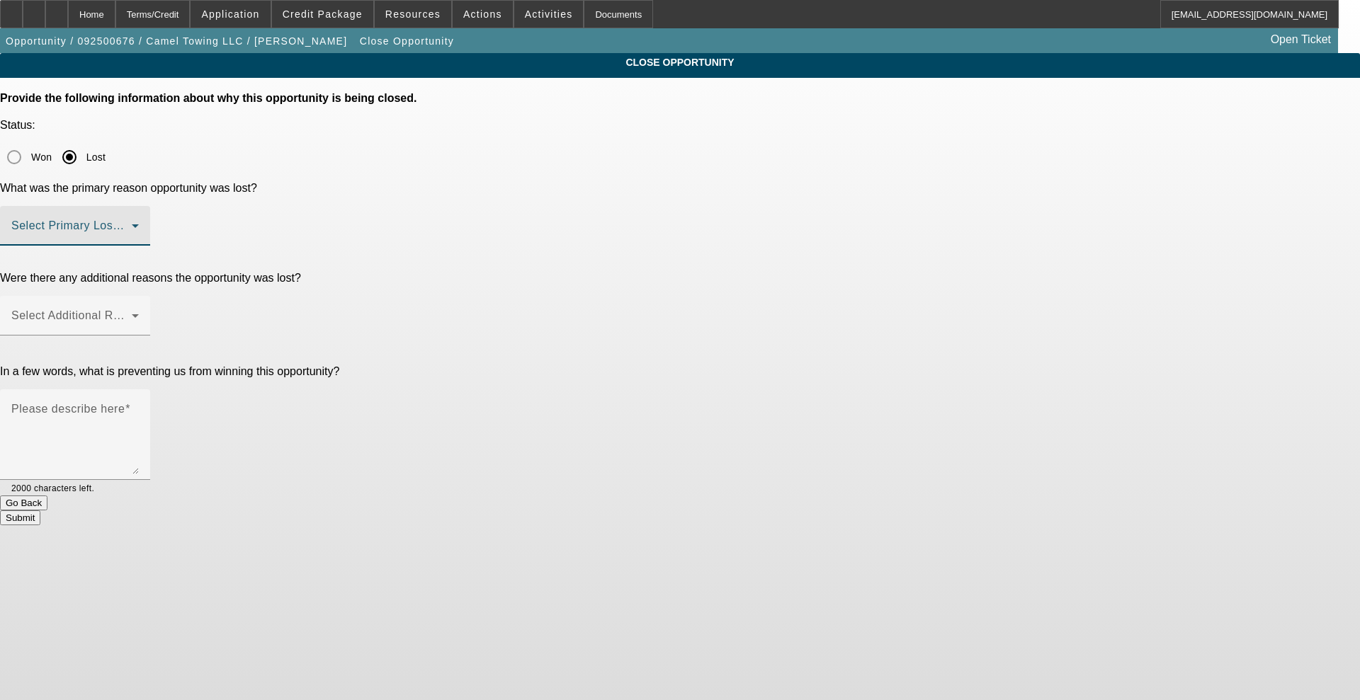
click at [132, 223] on span at bounding box center [71, 231] width 120 height 17
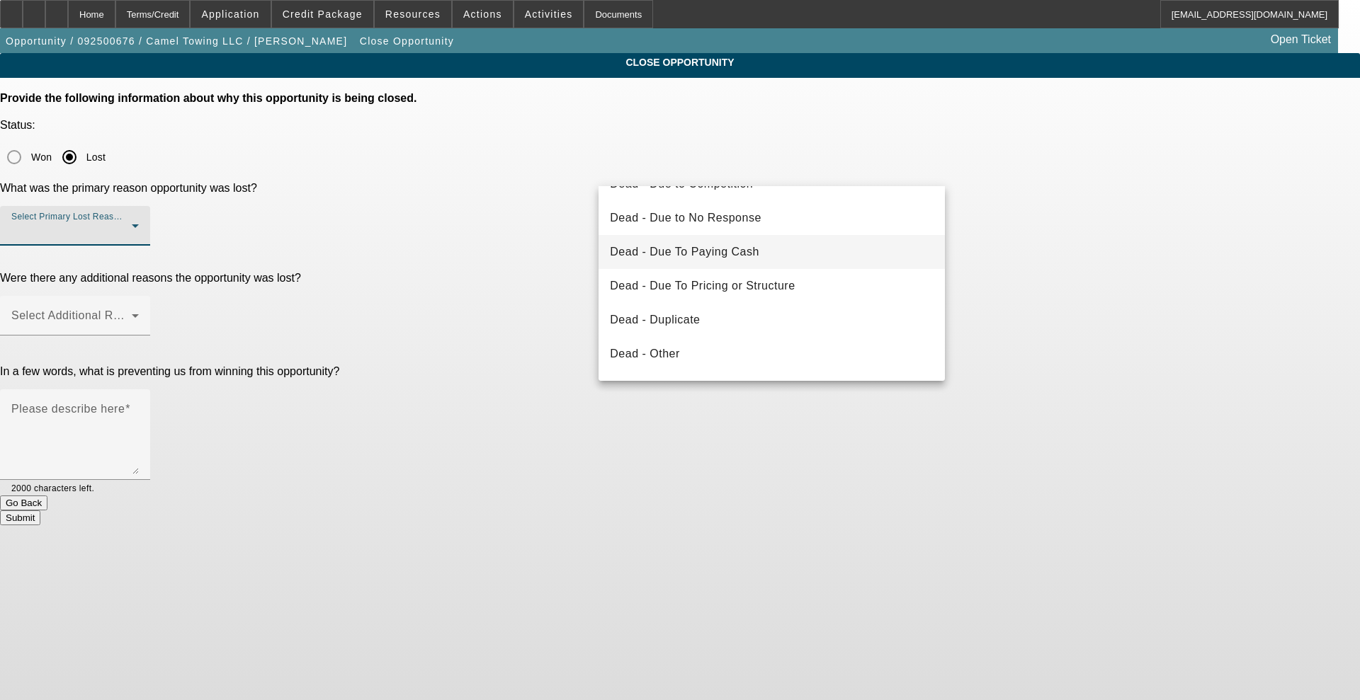
scroll to position [177, 0]
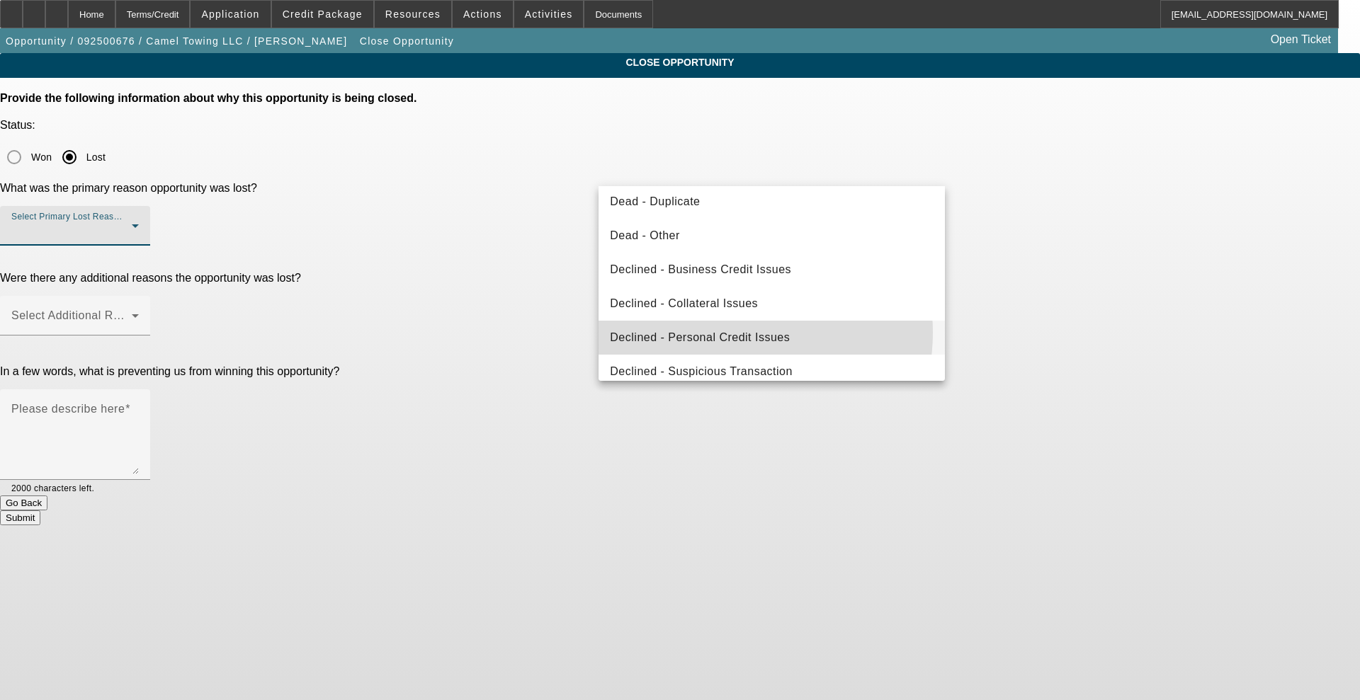
click at [733, 333] on span "Declined - Personal Credit Issues" at bounding box center [700, 337] width 180 height 17
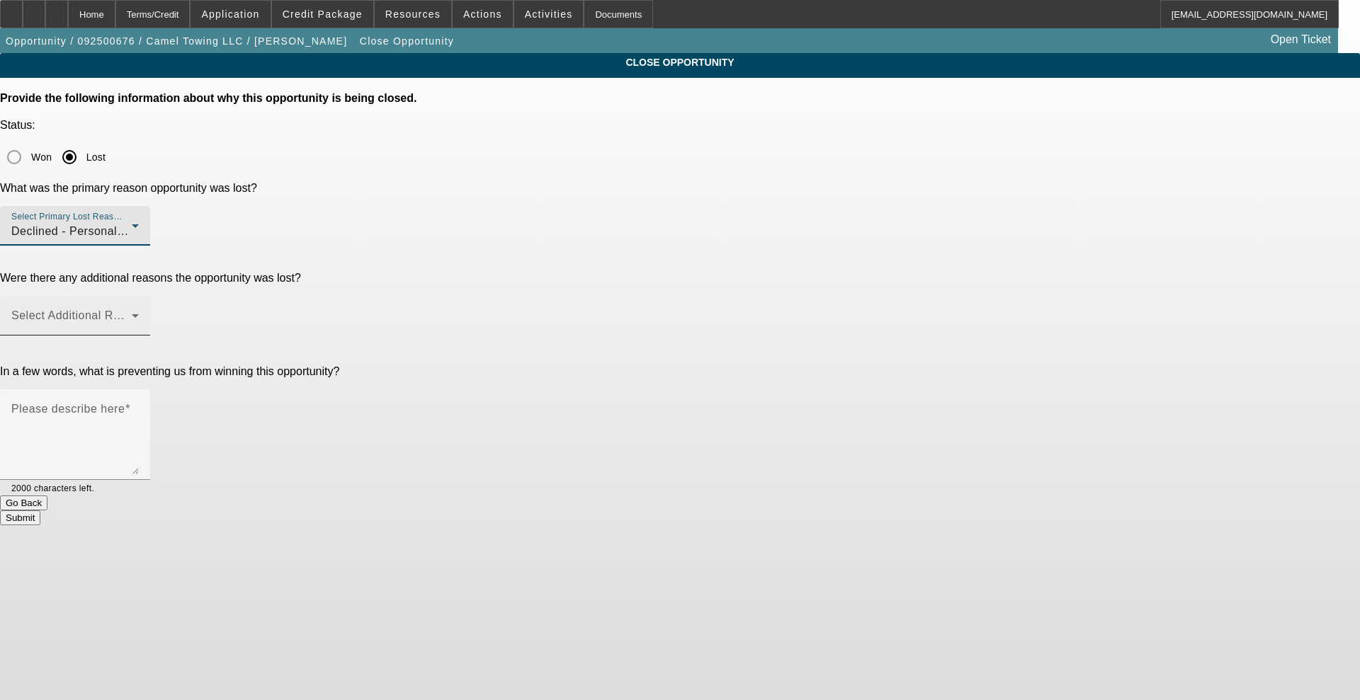
click at [132, 313] on span at bounding box center [71, 321] width 120 height 17
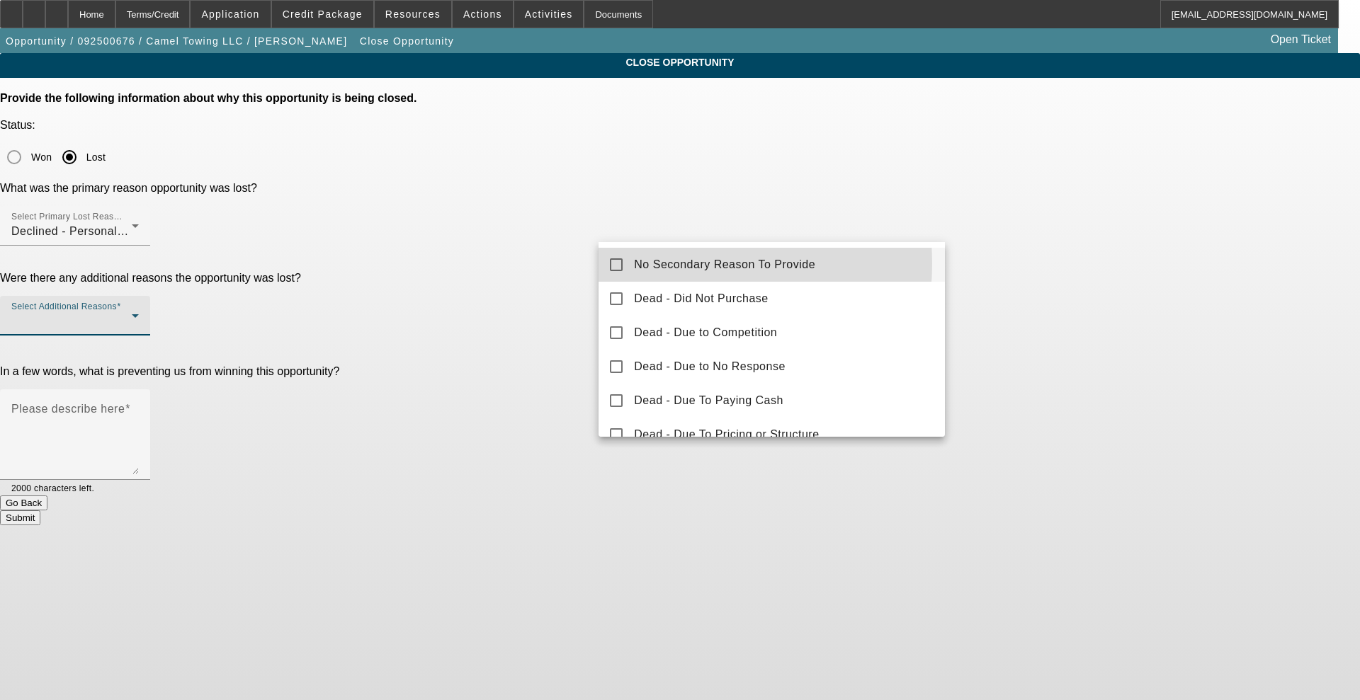
click at [647, 263] on span "No Secondary Reason To Provide" at bounding box center [724, 264] width 181 height 17
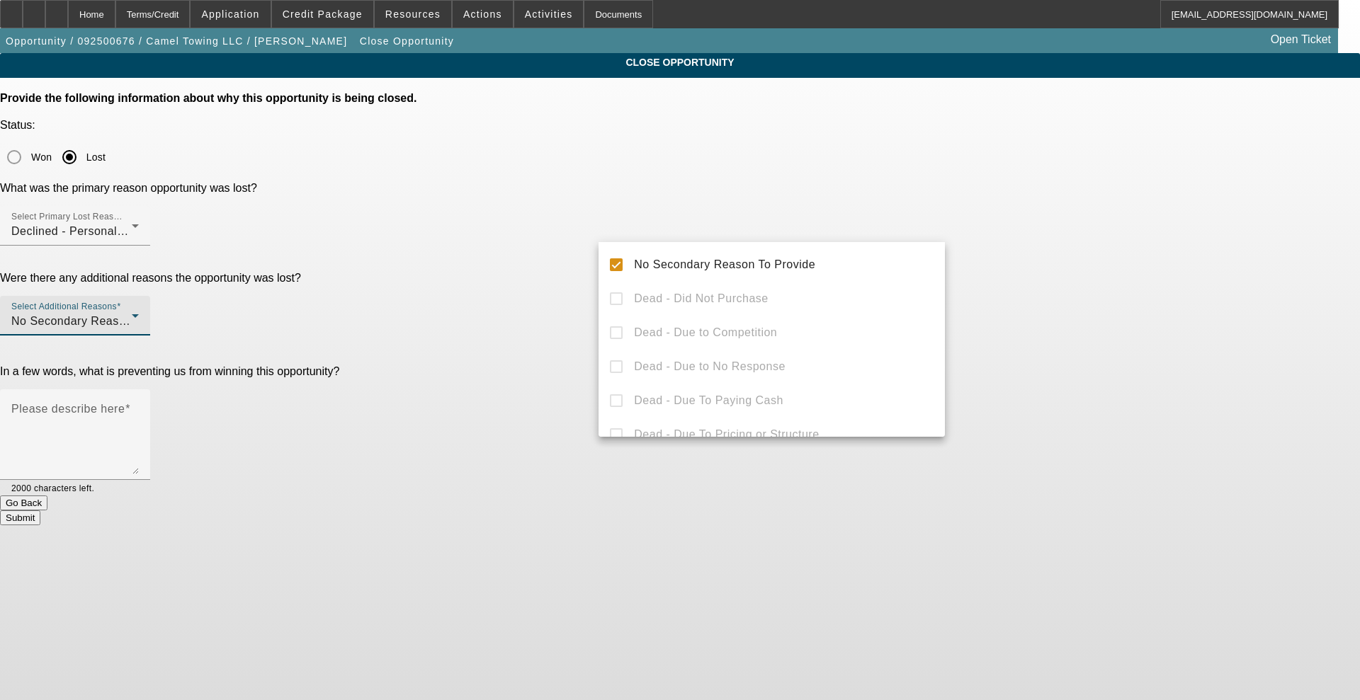
click at [540, 228] on div at bounding box center [680, 350] width 1360 height 700
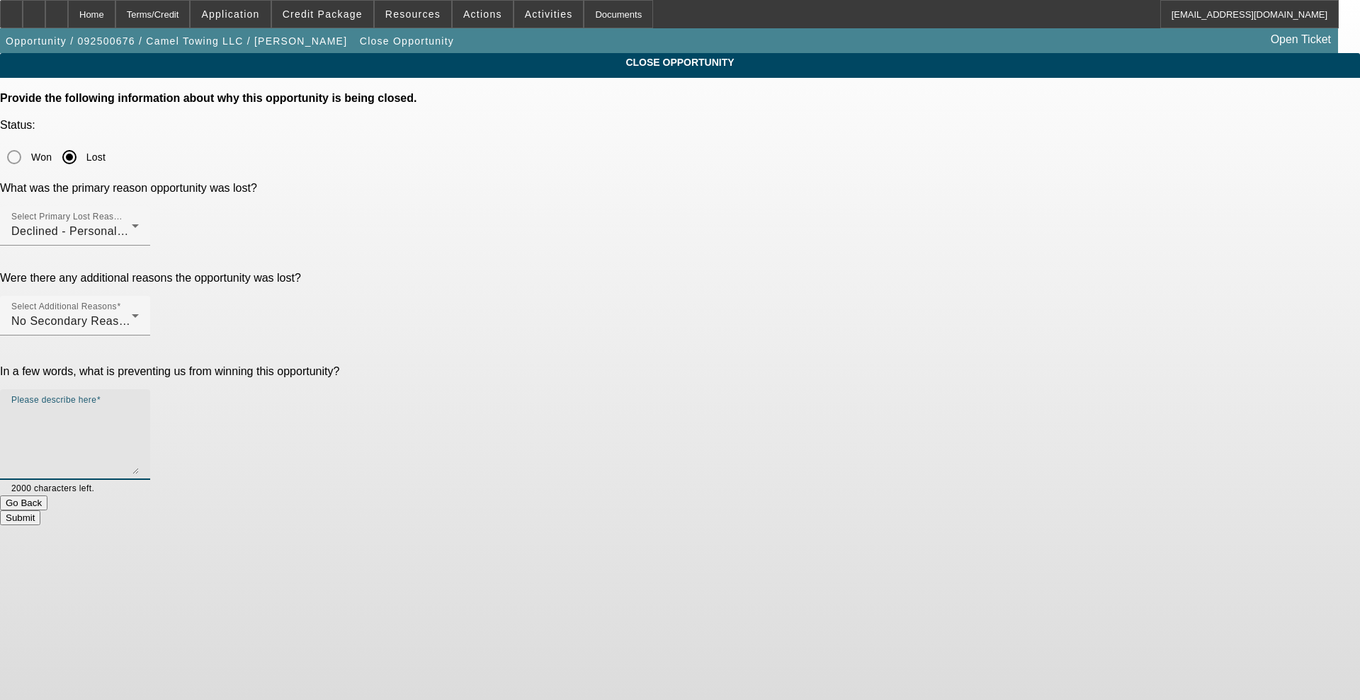
click at [139, 407] on textarea "Please describe here" at bounding box center [74, 441] width 127 height 68
type textarea "poor credit collections past due"
click at [40, 511] on button "Submit" at bounding box center [20, 518] width 40 height 15
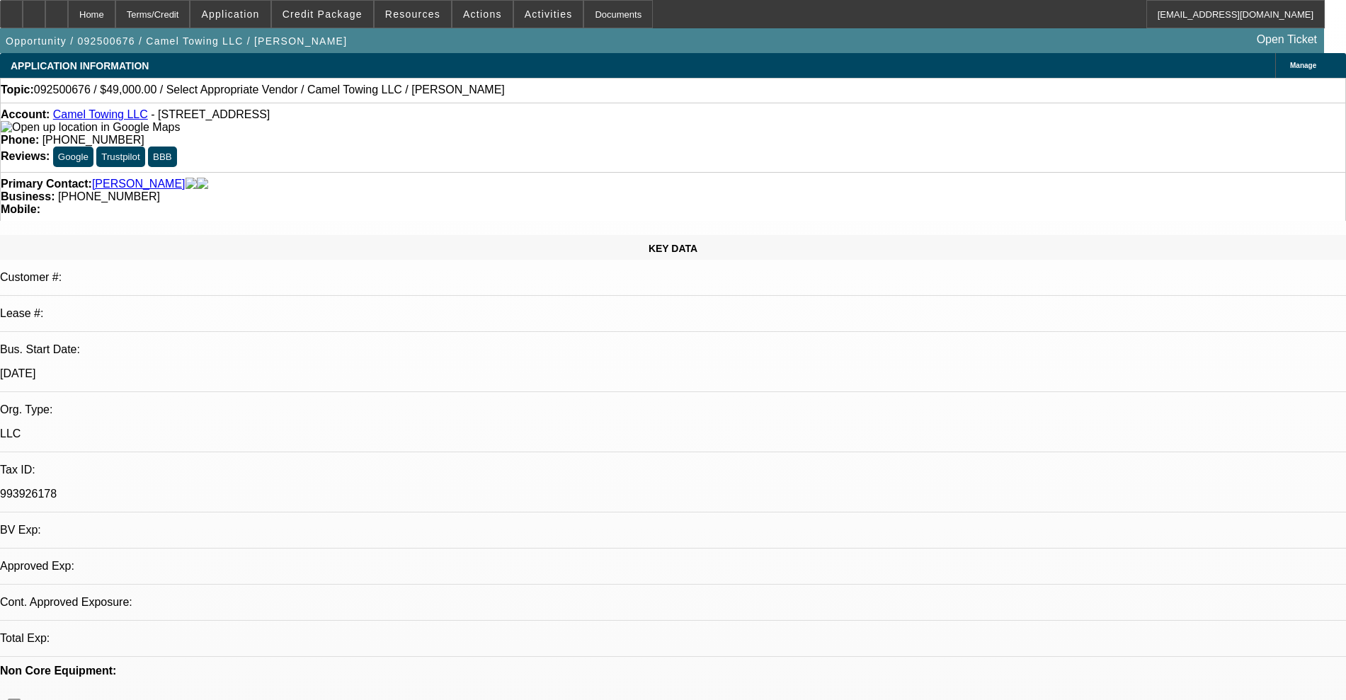
select select "0"
select select "2"
select select "0.1"
select select "4"
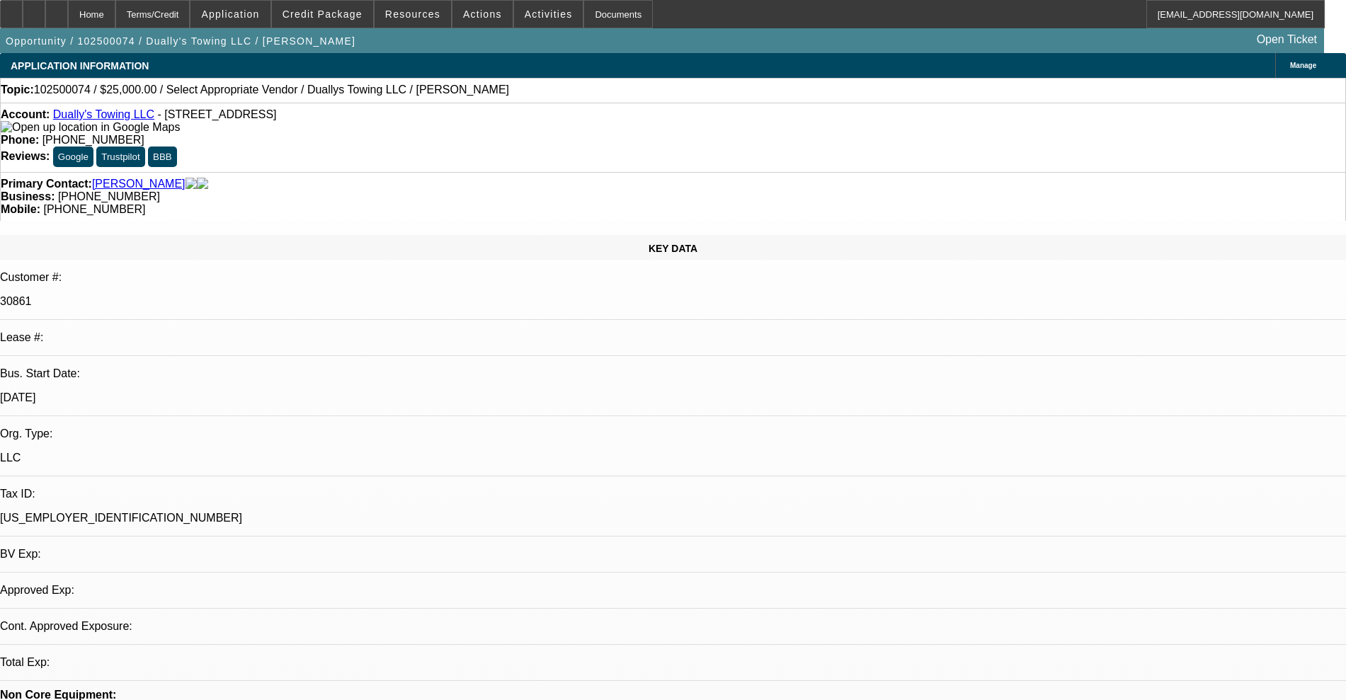
select select "0"
select select "2"
select select "0.1"
select select "4"
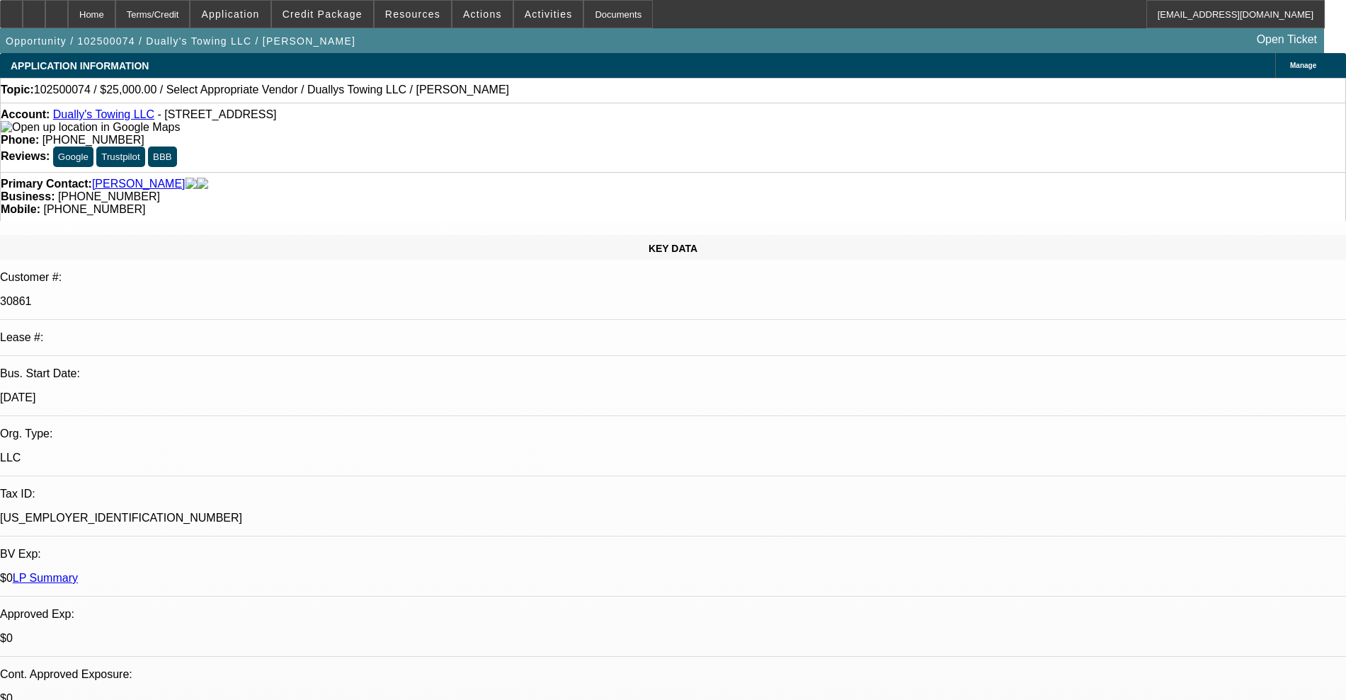
radio input "true"
type textarea "reengagement"
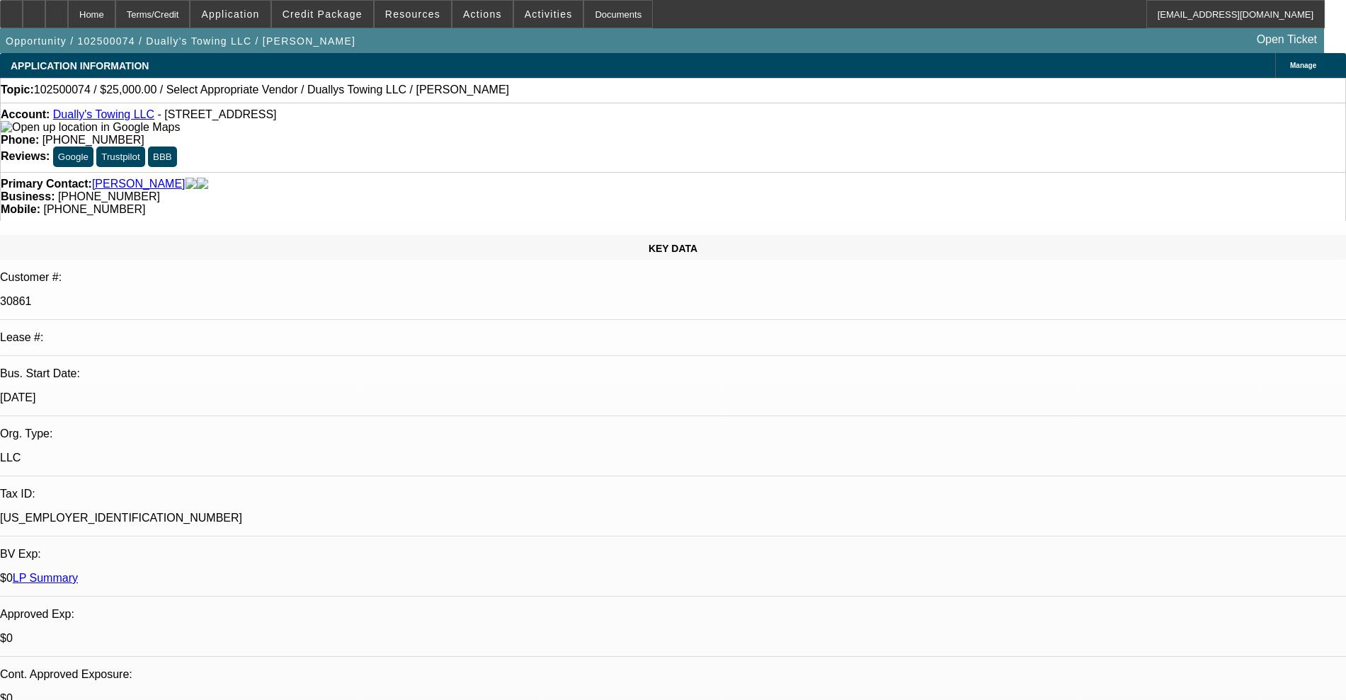
radio input "true"
